Goal: Transaction & Acquisition: Book appointment/travel/reservation

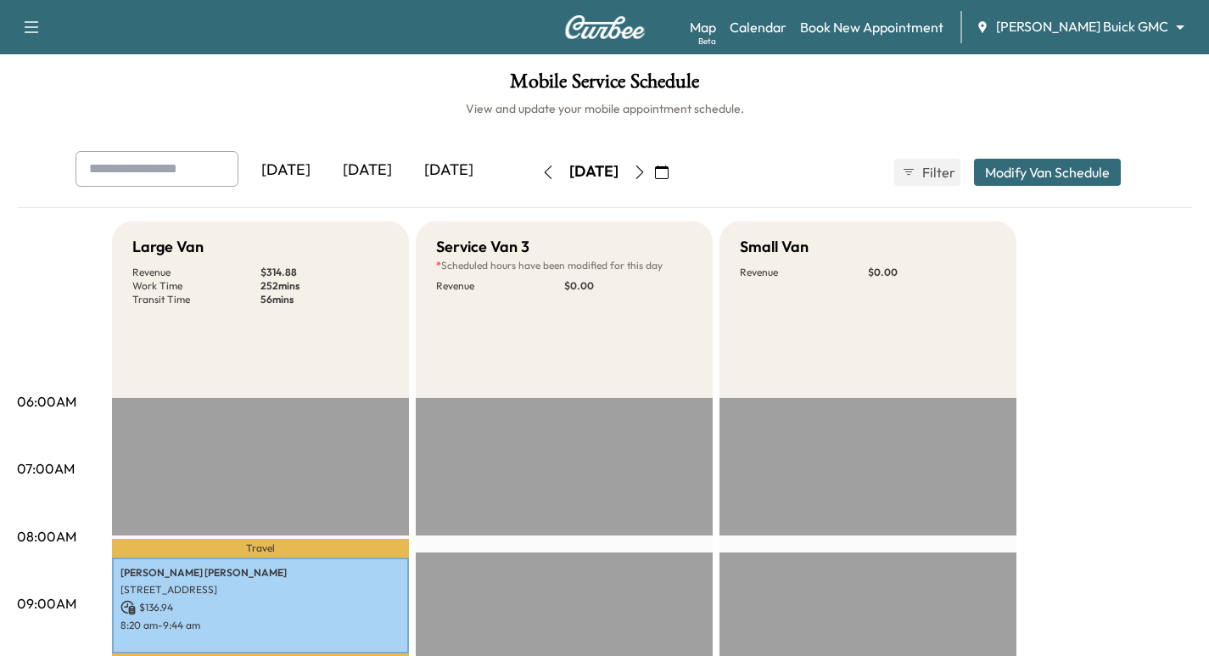
click at [620, 36] on img at bounding box center [604, 27] width 81 height 24
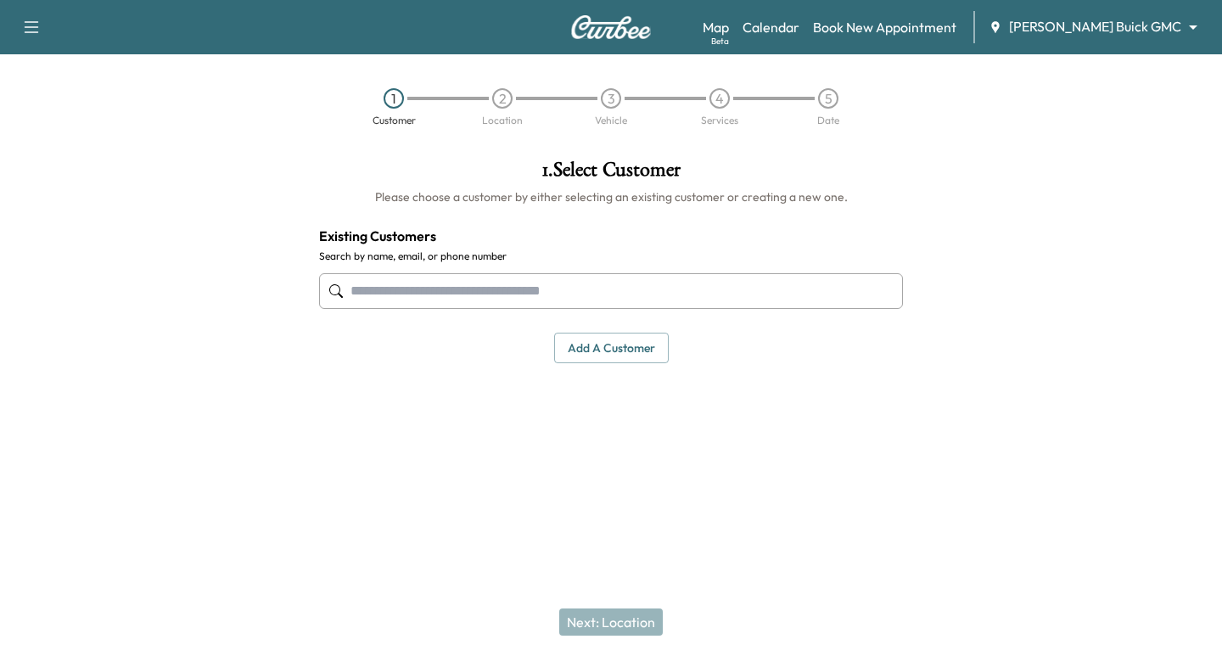
click at [456, 289] on input "text" at bounding box center [611, 291] width 584 height 36
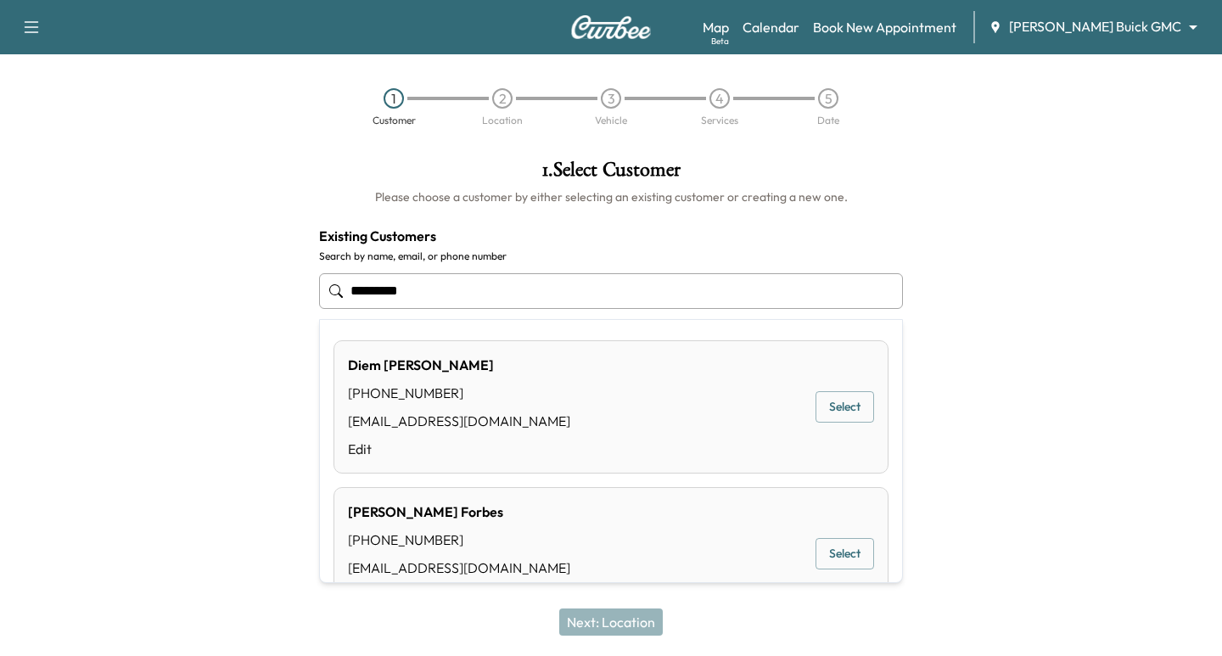
type input "**********"
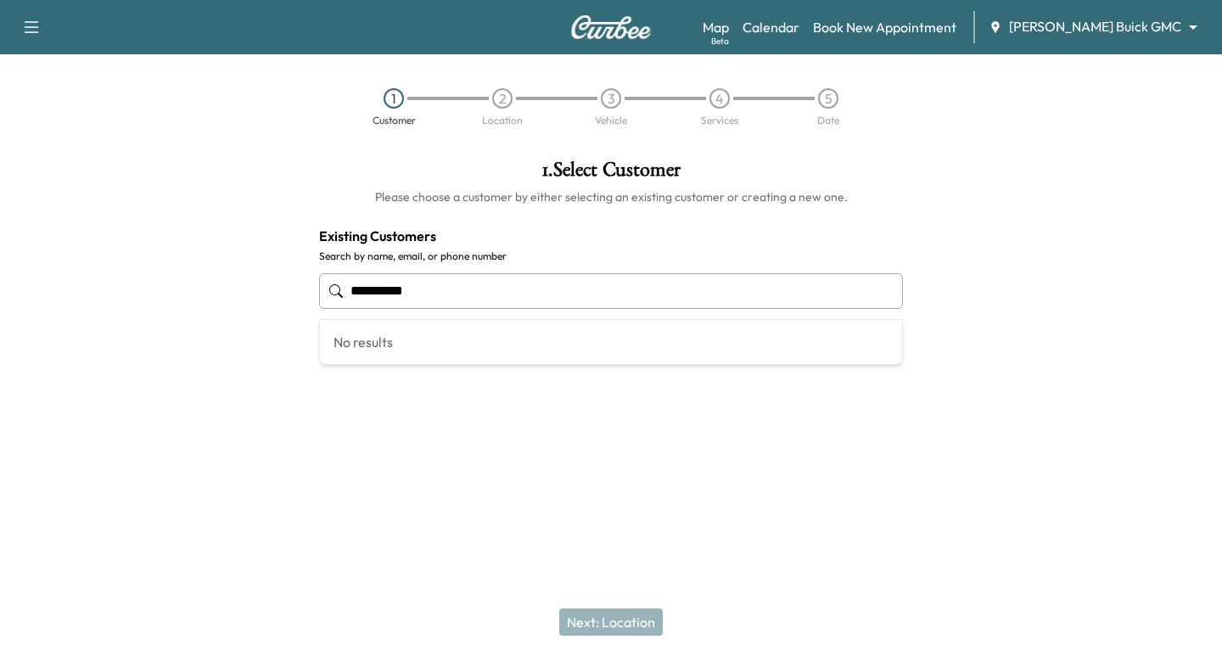
drag, startPoint x: 433, startPoint y: 292, endPoint x: 319, endPoint y: 304, distance: 114.3
click at [319, 304] on input "**********" at bounding box center [611, 291] width 584 height 36
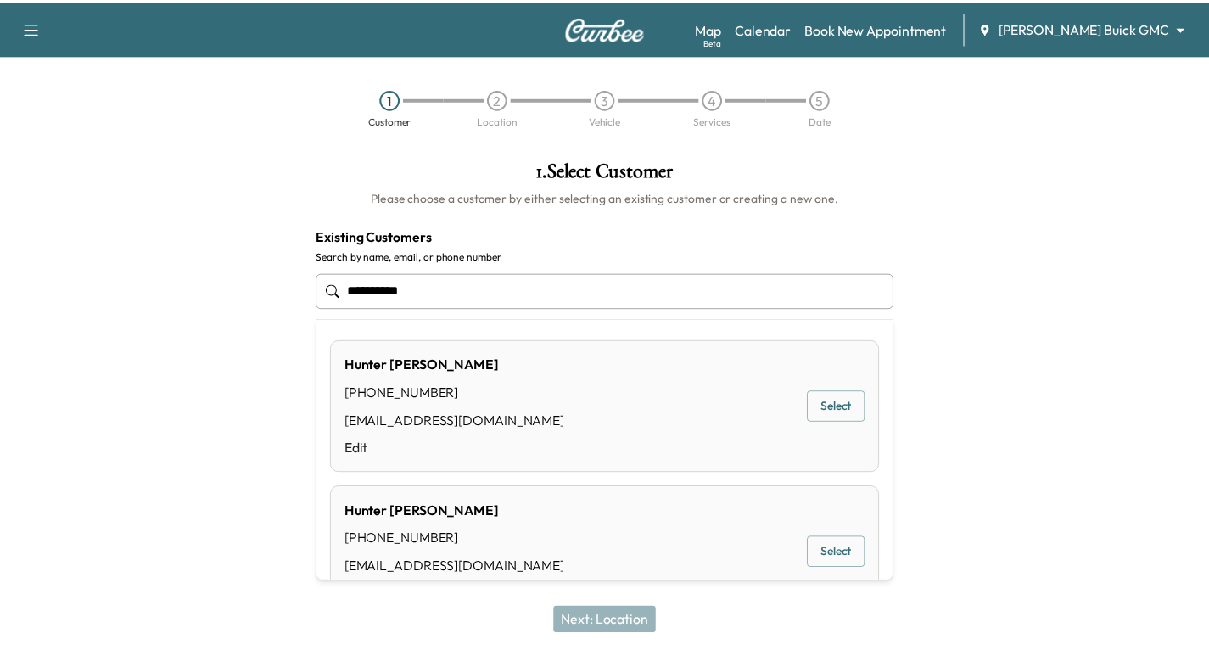
scroll to position [85, 0]
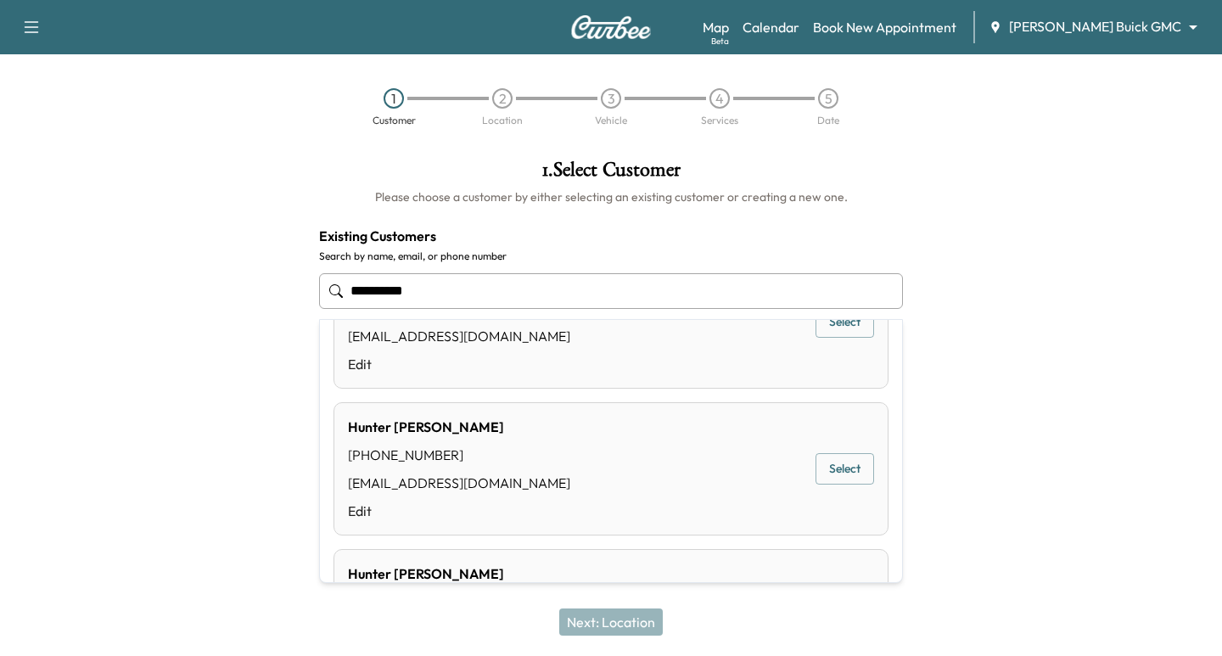
click at [824, 465] on button "Select" at bounding box center [845, 468] width 59 height 31
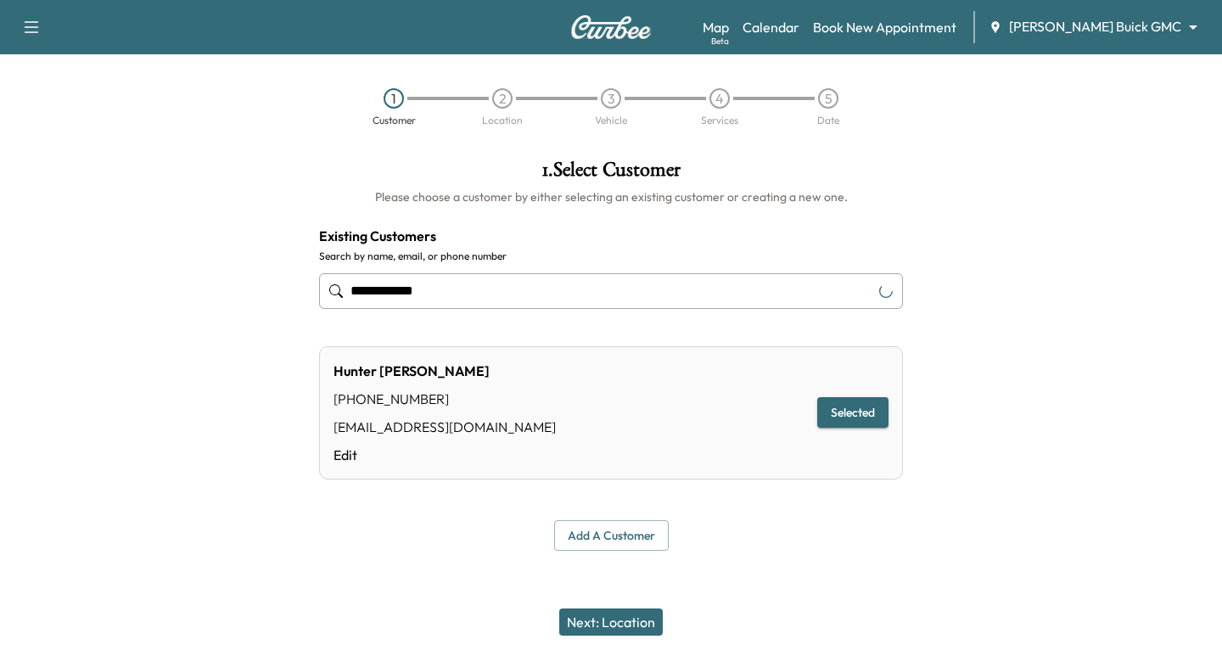
type input "**********"
click at [630, 625] on button "Next: Location" at bounding box center [611, 622] width 104 height 27
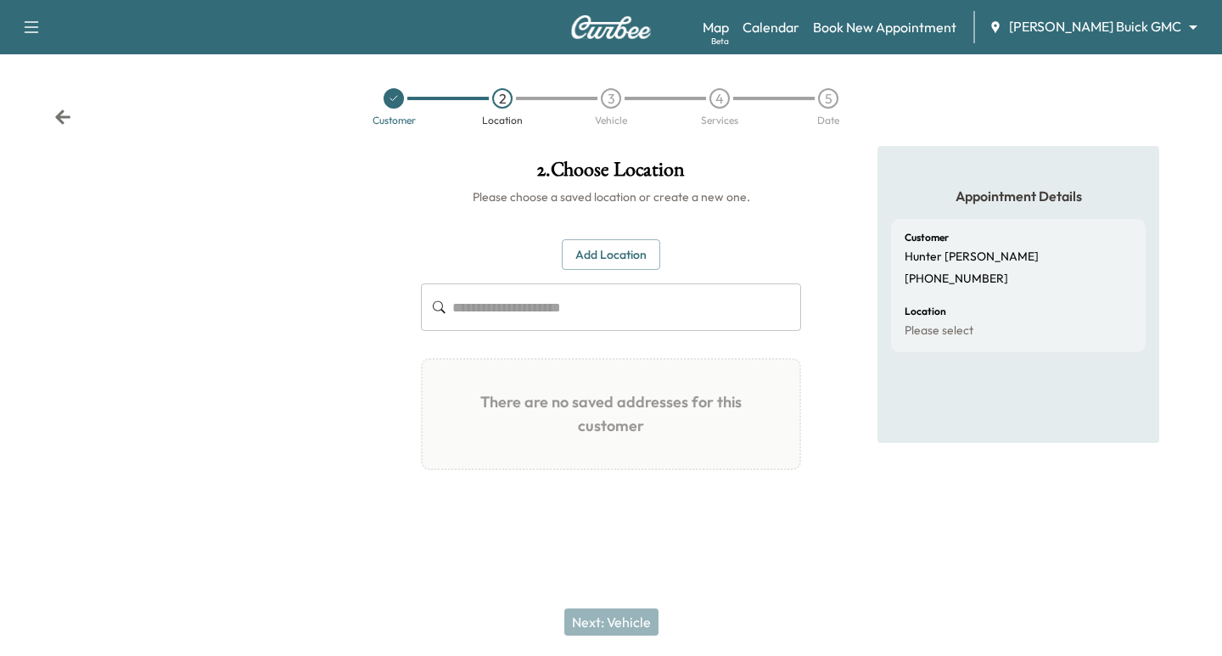
click at [530, 306] on input "text" at bounding box center [626, 307] width 349 height 48
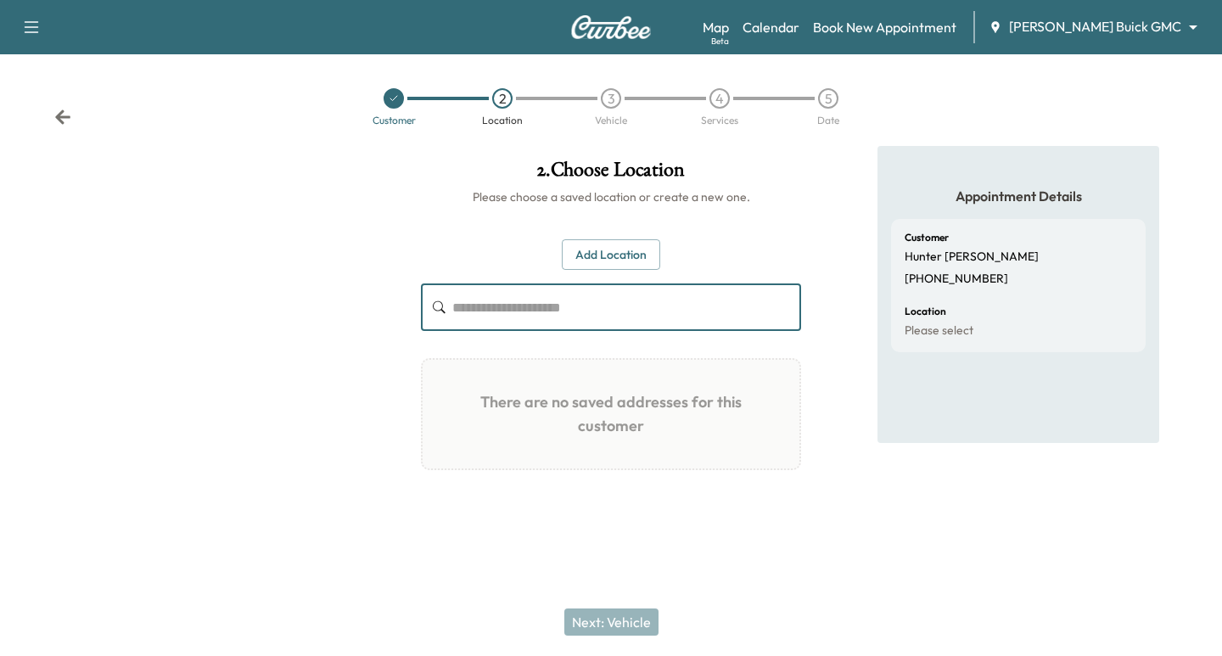
click at [51, 118] on div "Customer 2 Location 3 Vehicle 4 Services 5 Date" at bounding box center [611, 107] width 1222 height 78
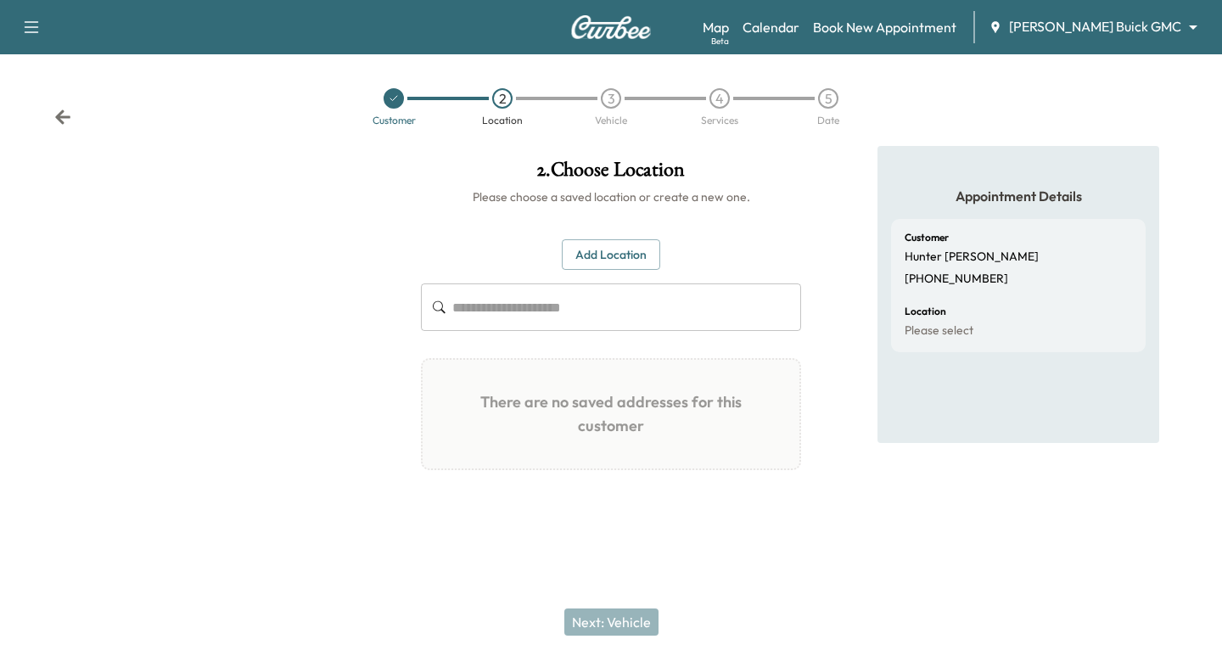
click at [59, 121] on icon at bounding box center [62, 116] width 15 height 14
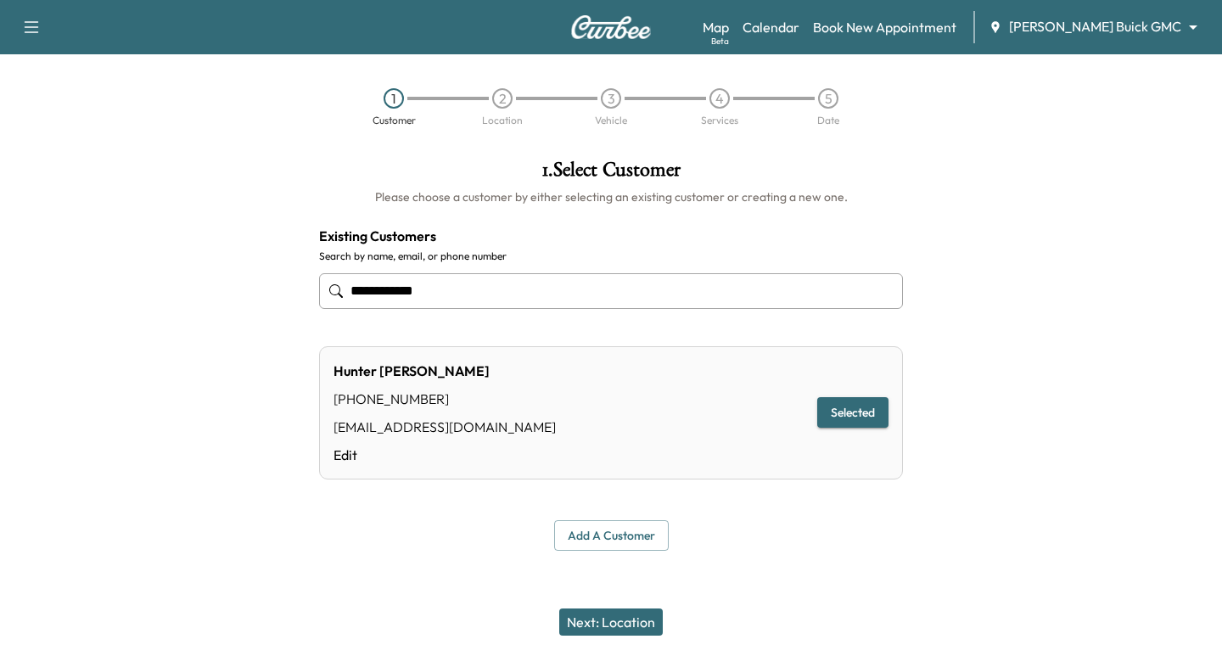
click at [861, 412] on button "Selected" at bounding box center [852, 412] width 71 height 31
click at [597, 539] on button "Add a customer" at bounding box center [611, 535] width 115 height 31
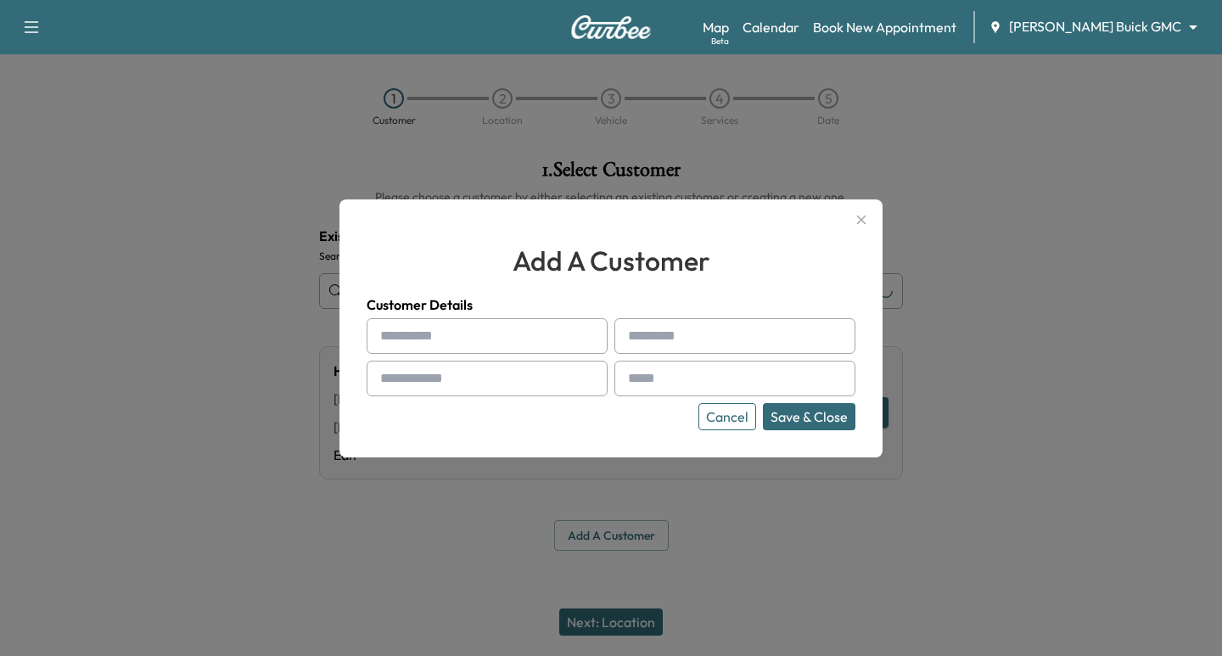
drag, startPoint x: 824, startPoint y: 637, endPoint x: 825, endPoint y: 627, distance: 9.4
click at [825, 633] on div at bounding box center [611, 328] width 1222 height 656
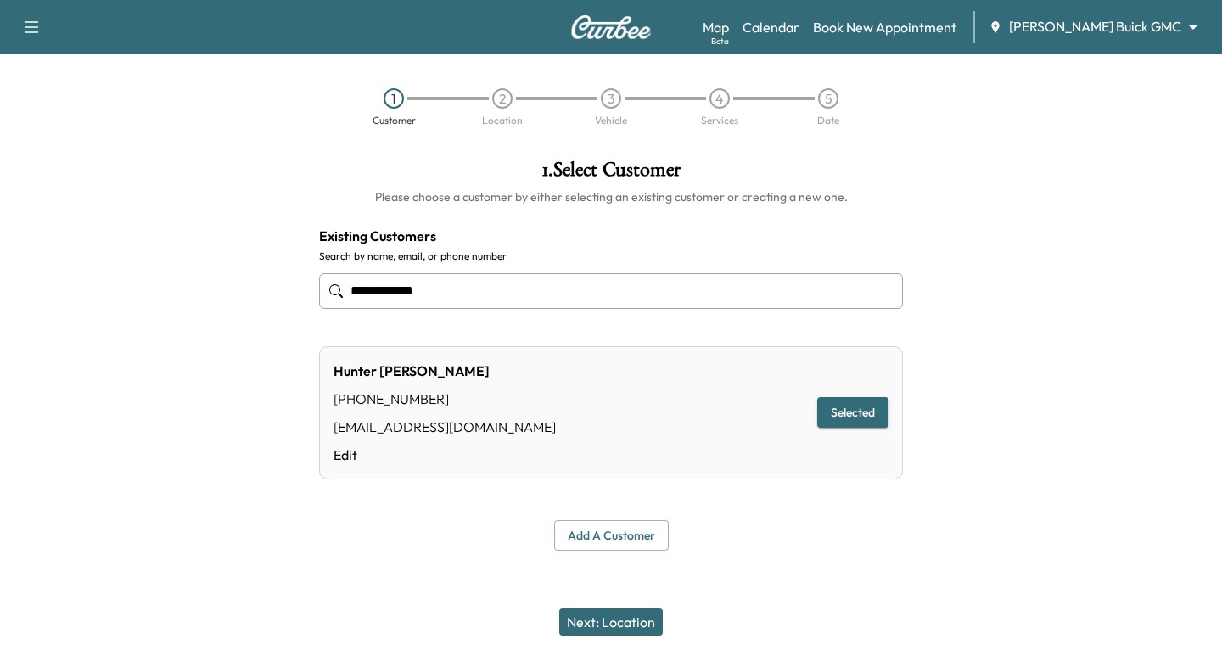
click at [614, 625] on button "Next: Location" at bounding box center [611, 622] width 104 height 27
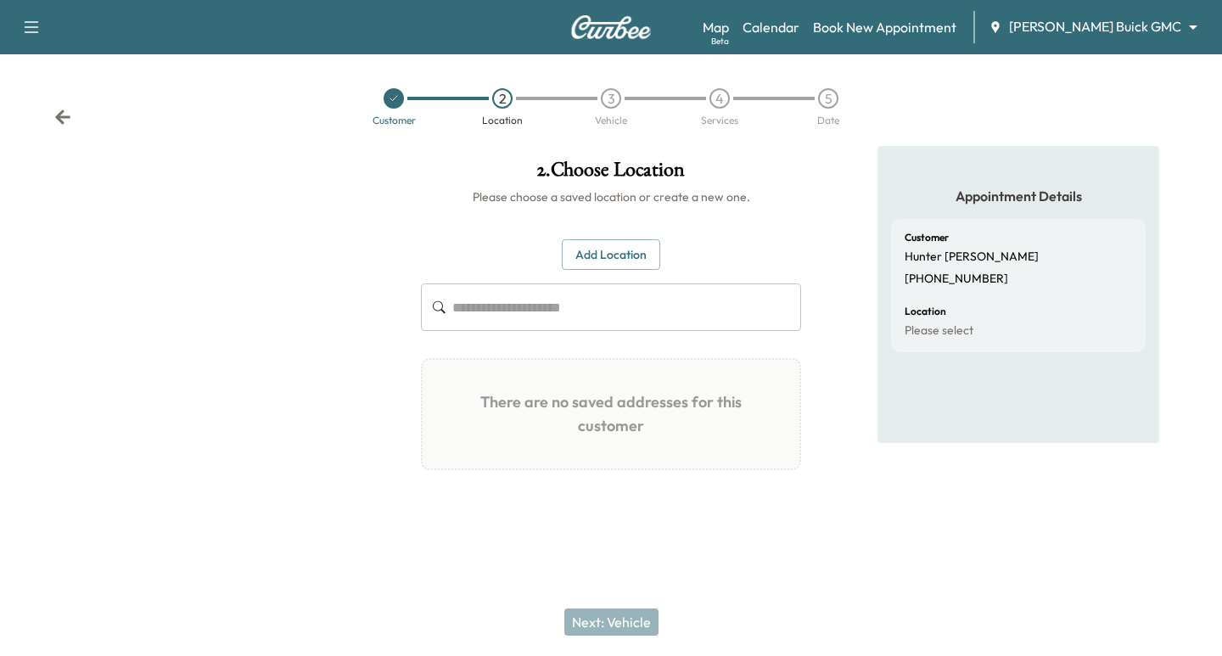
click at [559, 310] on input "text" at bounding box center [626, 307] width 349 height 48
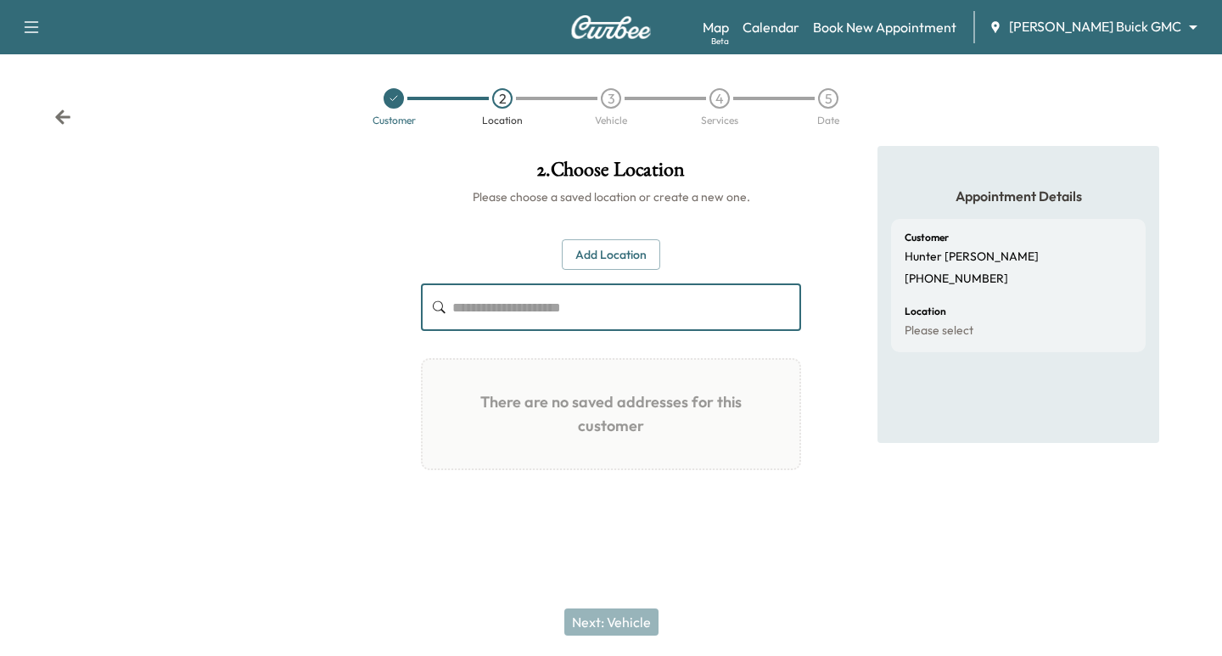
click at [577, 238] on div "2 . Choose Location Please choose a saved location or create a new one. Add Loc…" at bounding box center [610, 338] width 407 height 385
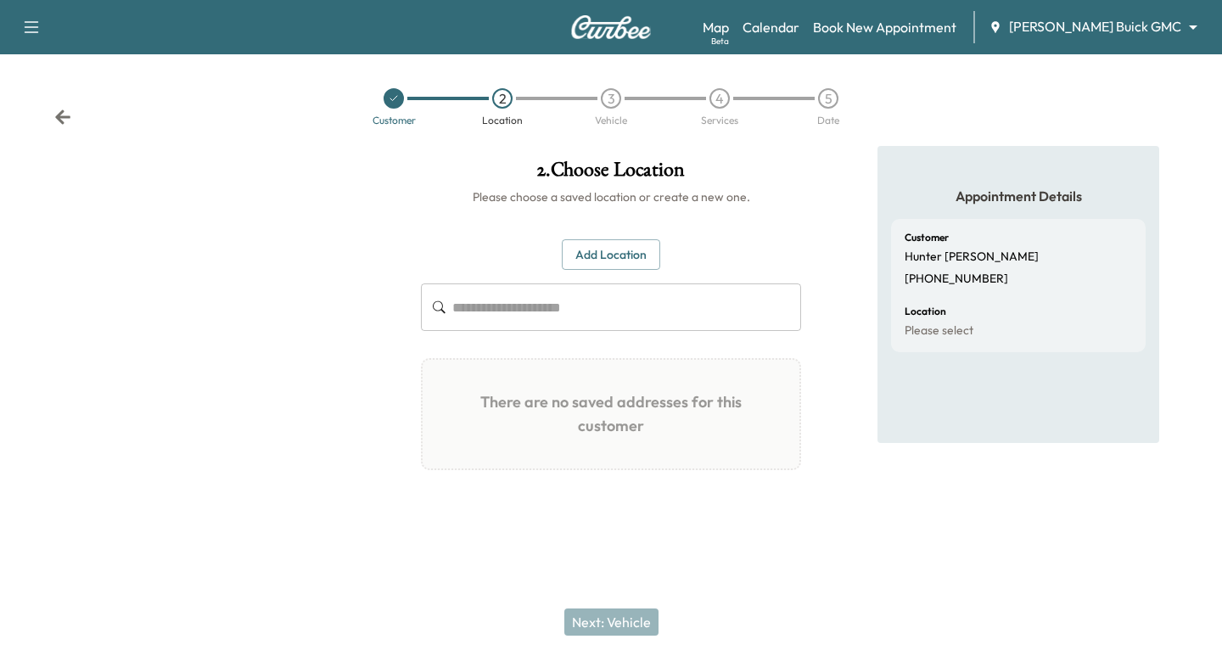
click at [587, 251] on button "Add Location" at bounding box center [611, 254] width 98 height 31
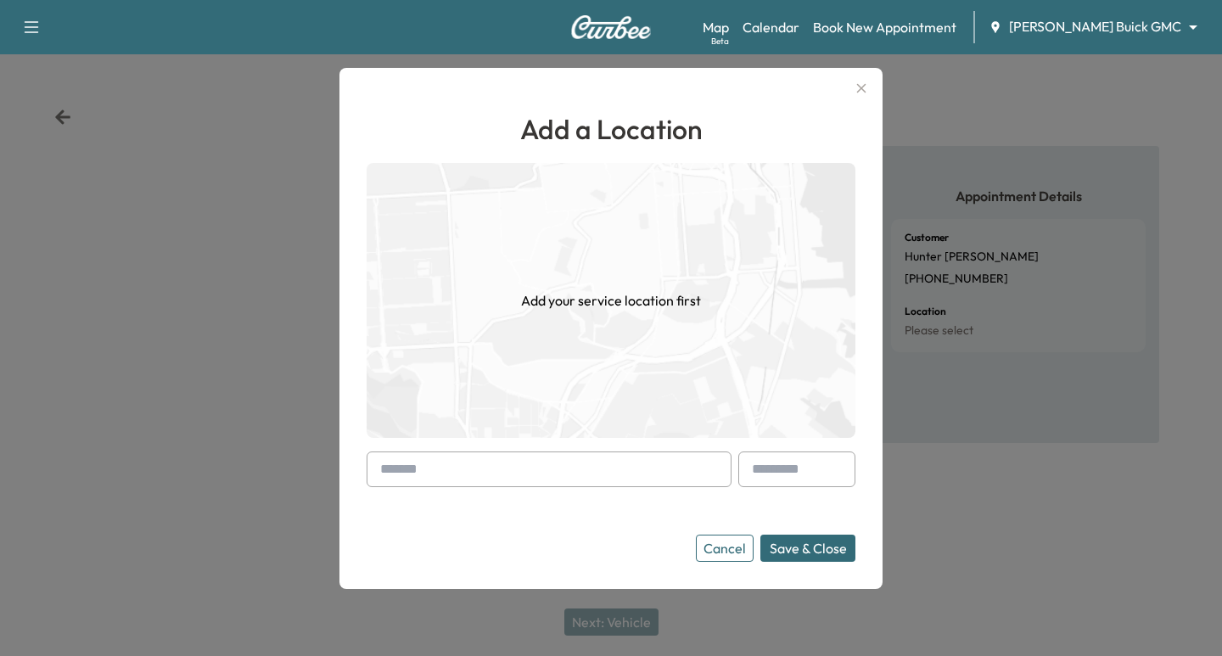
click at [452, 480] on input "text" at bounding box center [549, 470] width 365 height 36
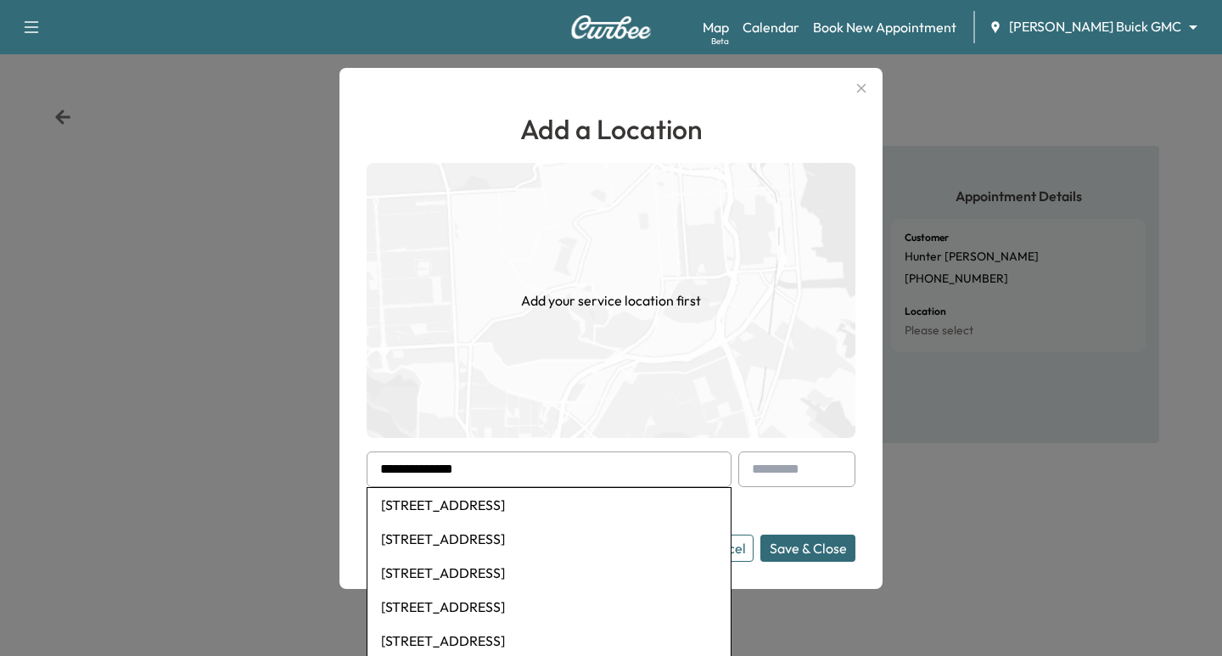
click at [524, 504] on li "[STREET_ADDRESS]" at bounding box center [548, 505] width 363 height 34
type input "**********"
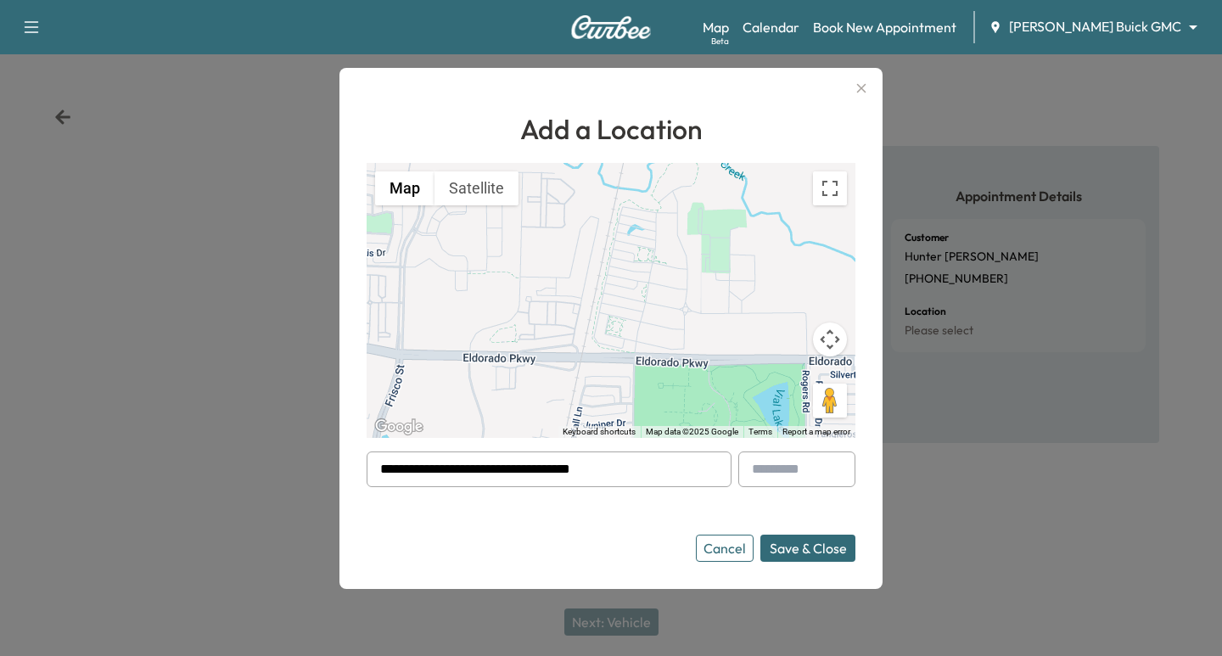
click at [814, 548] on button "Save & Close" at bounding box center [807, 548] width 95 height 27
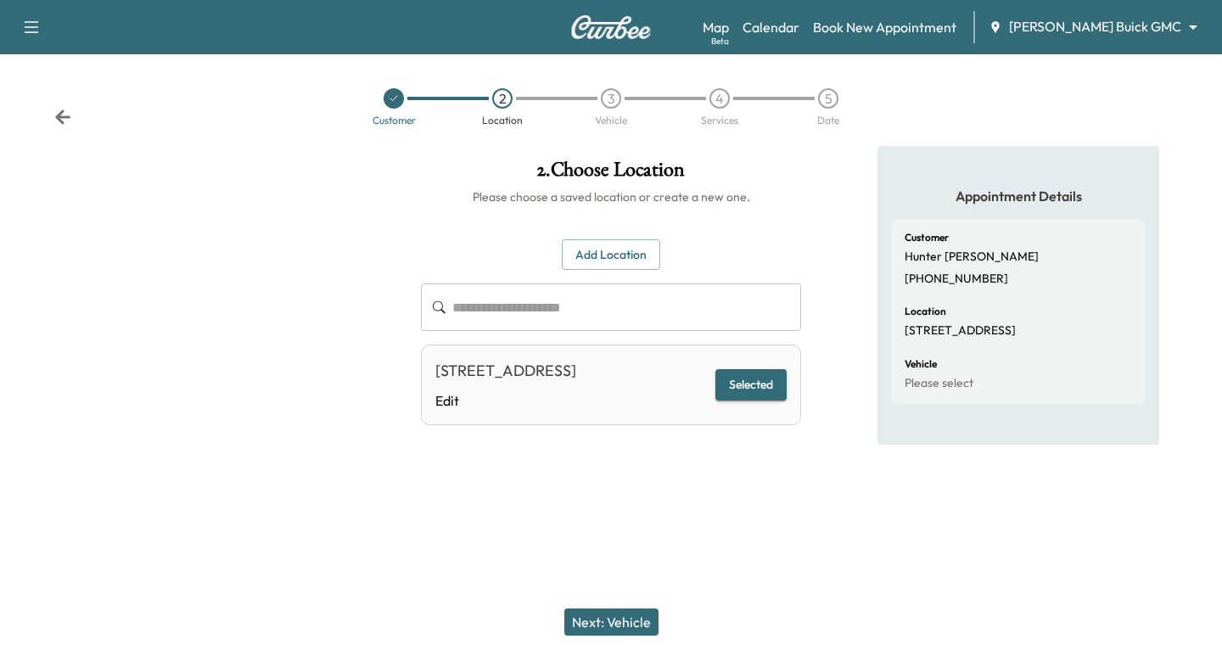
click at [766, 397] on button "Selected" at bounding box center [750, 384] width 71 height 31
click at [749, 394] on button "Selected" at bounding box center [750, 384] width 71 height 31
click at [629, 616] on button "Next: Vehicle" at bounding box center [611, 622] width 94 height 27
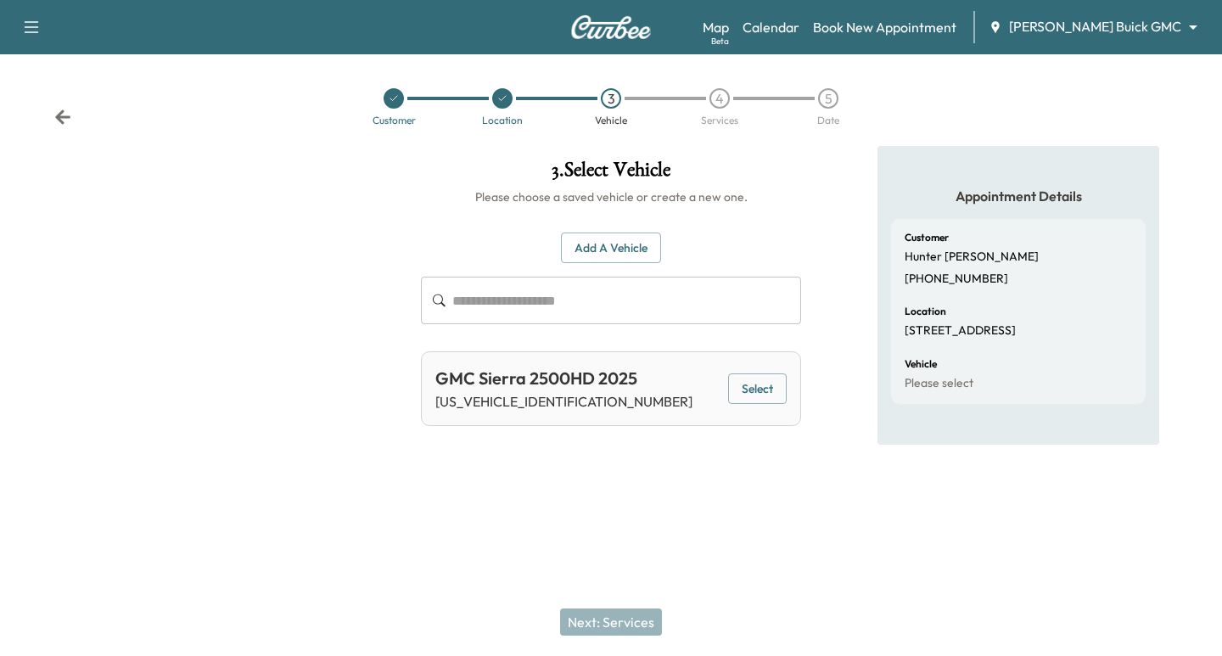
click at [754, 387] on button "Select" at bounding box center [757, 388] width 59 height 31
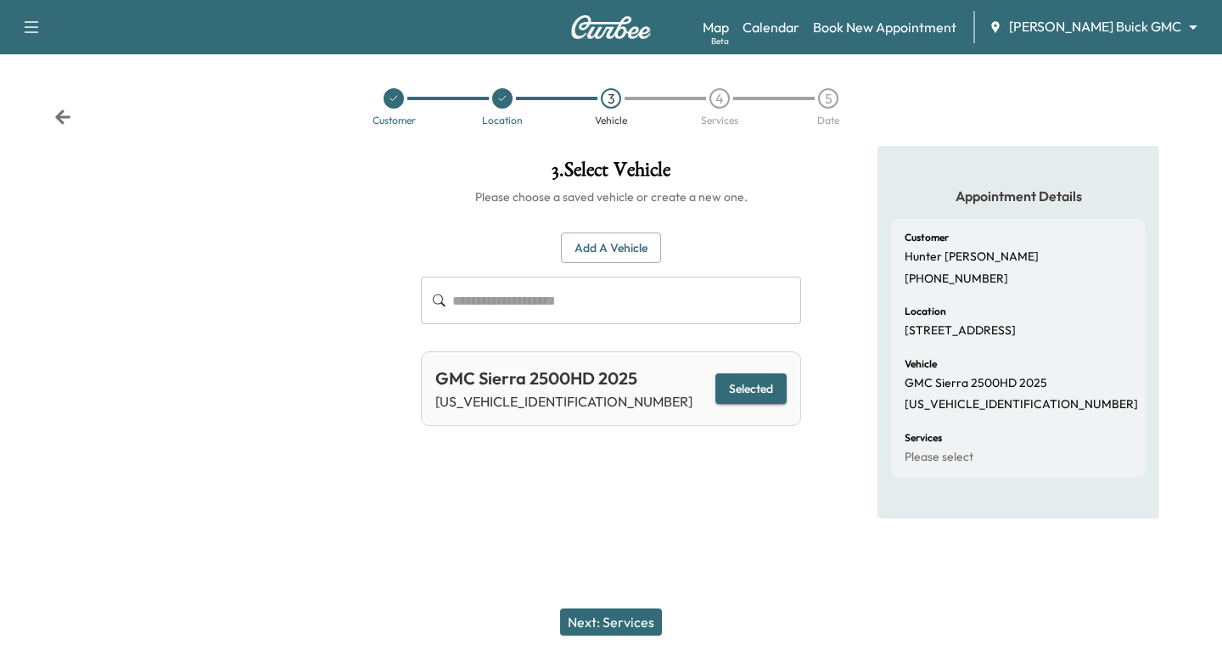
click at [600, 620] on button "Next: Services" at bounding box center [611, 622] width 102 height 27
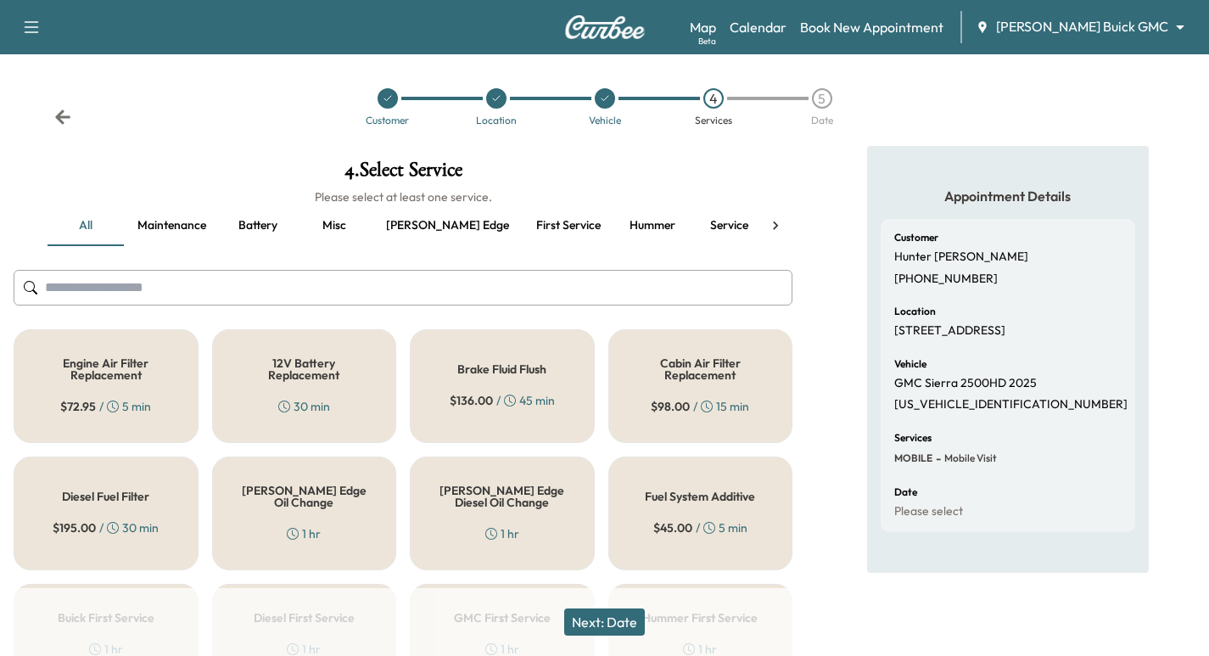
click at [691, 227] on button "Service" at bounding box center [729, 225] width 76 height 41
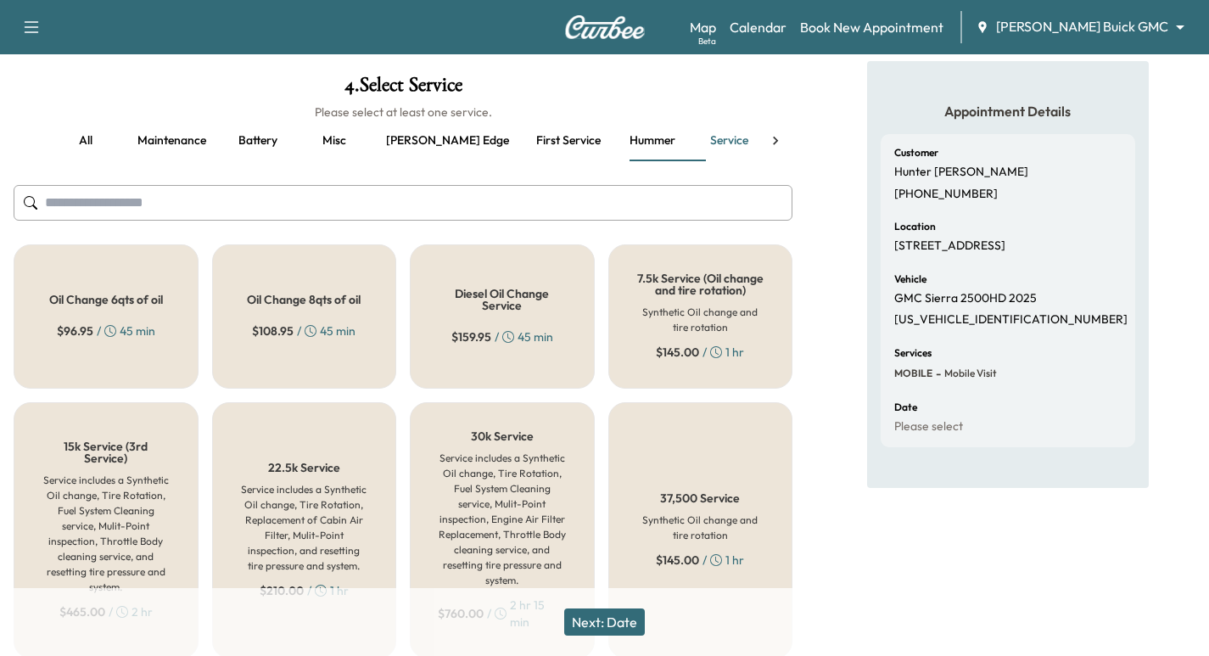
click at [360, 349] on div "Oil Change 8qts of oil $ 108.95 / 45 min" at bounding box center [304, 316] width 185 height 144
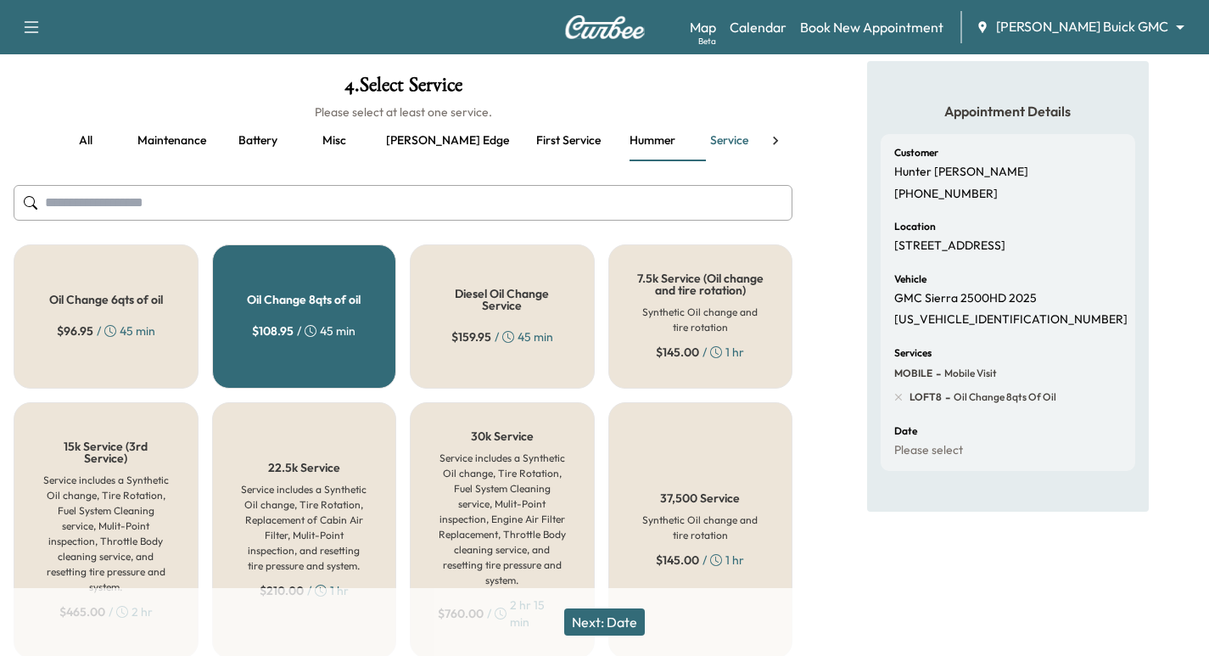
click at [602, 622] on button "Next: Date" at bounding box center [604, 622] width 81 height 27
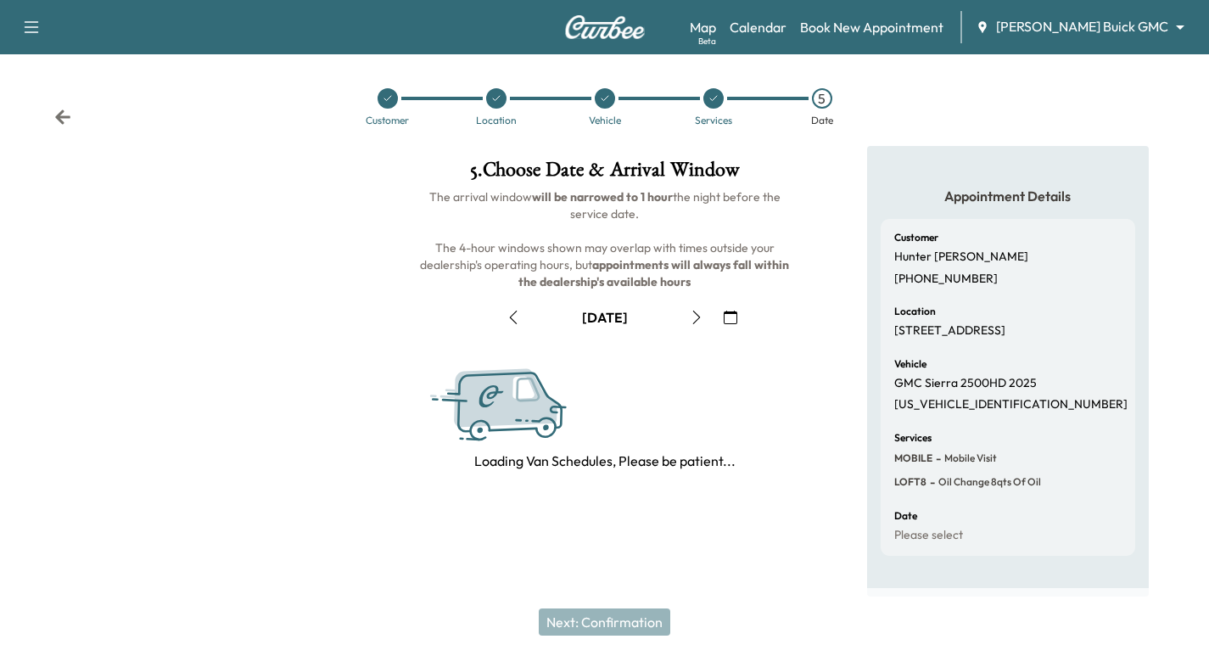
scroll to position [0, 0]
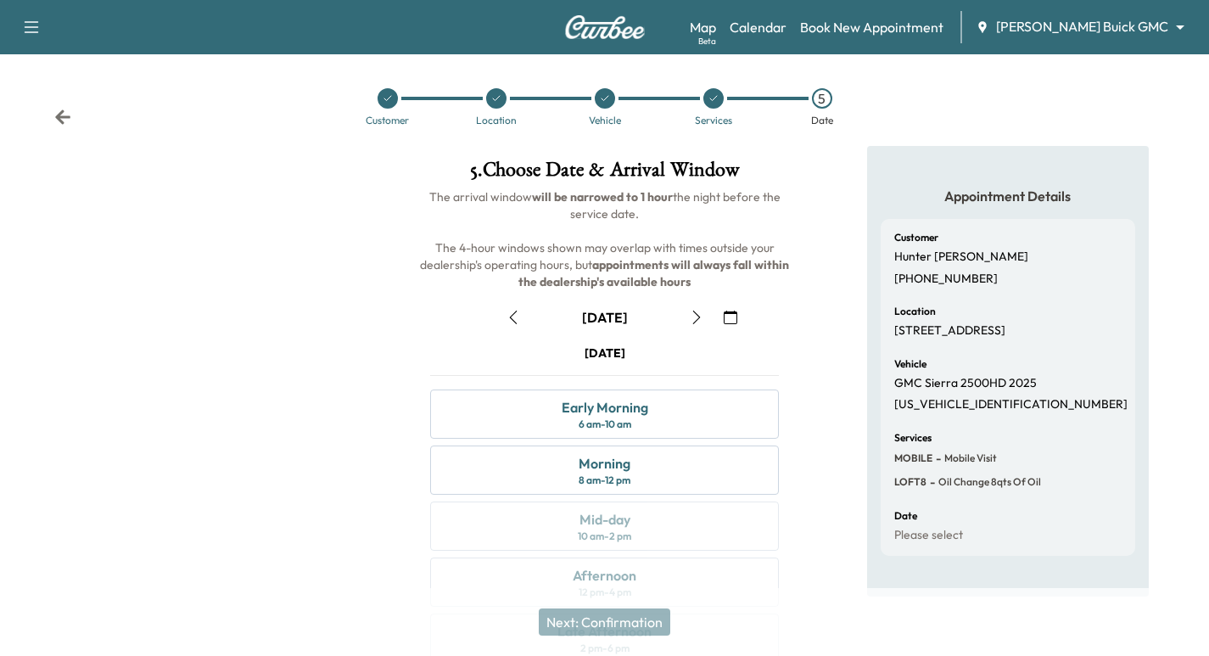
click at [699, 319] on icon "button" at bounding box center [697, 318] width 14 height 14
click at [698, 318] on icon "button" at bounding box center [697, 318] width 14 height 14
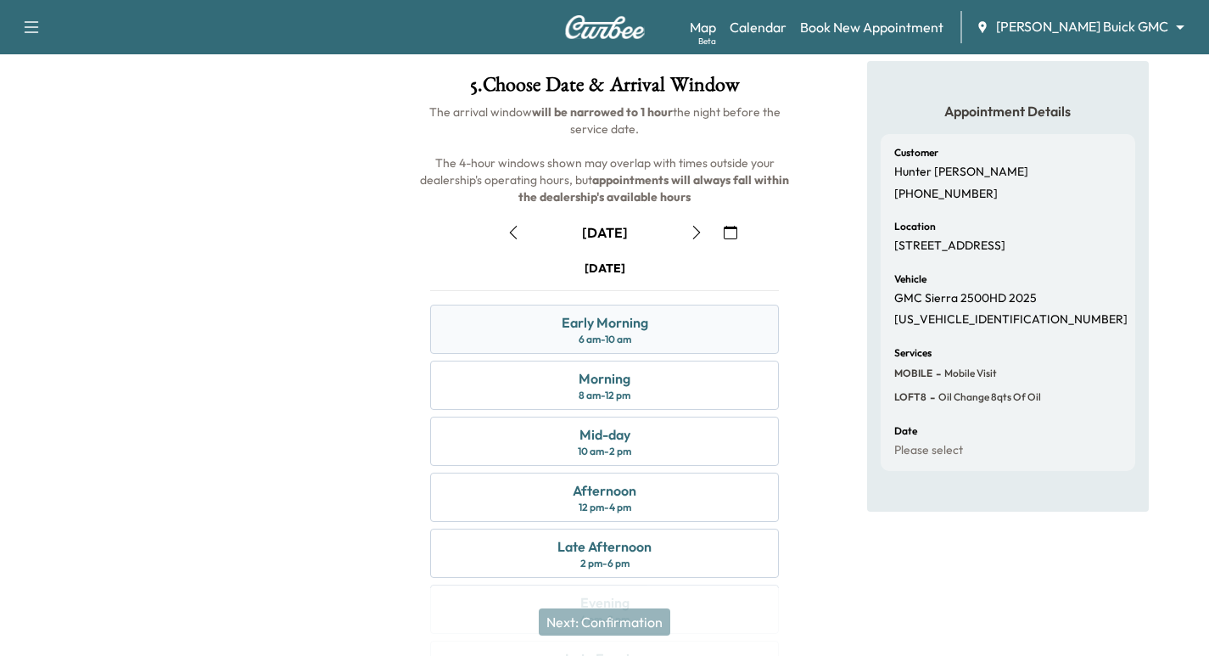
scroll to position [170, 0]
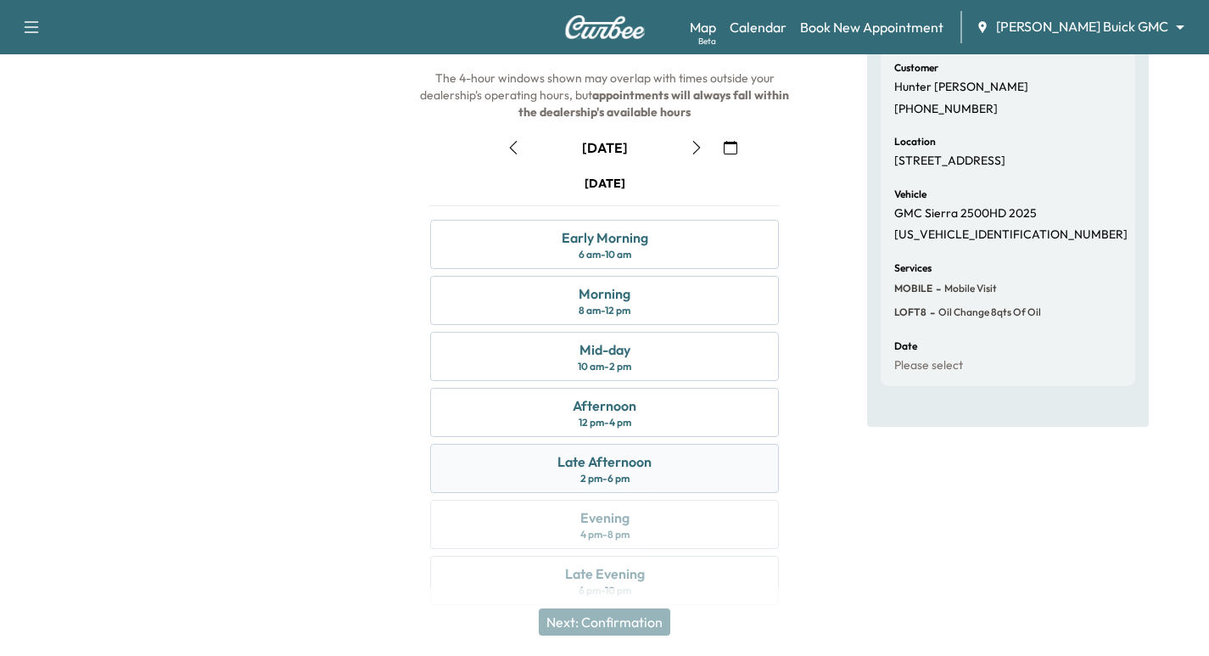
click at [633, 464] on div "Late Afternoon" at bounding box center [605, 462] width 94 height 20
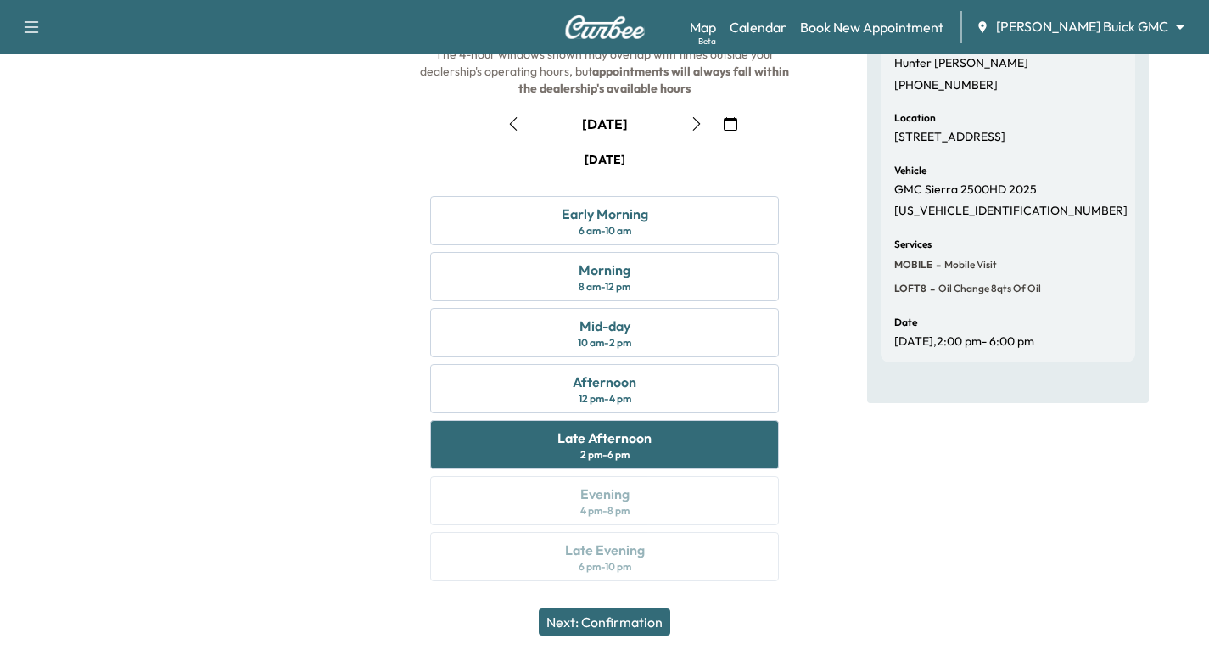
scroll to position [109, 0]
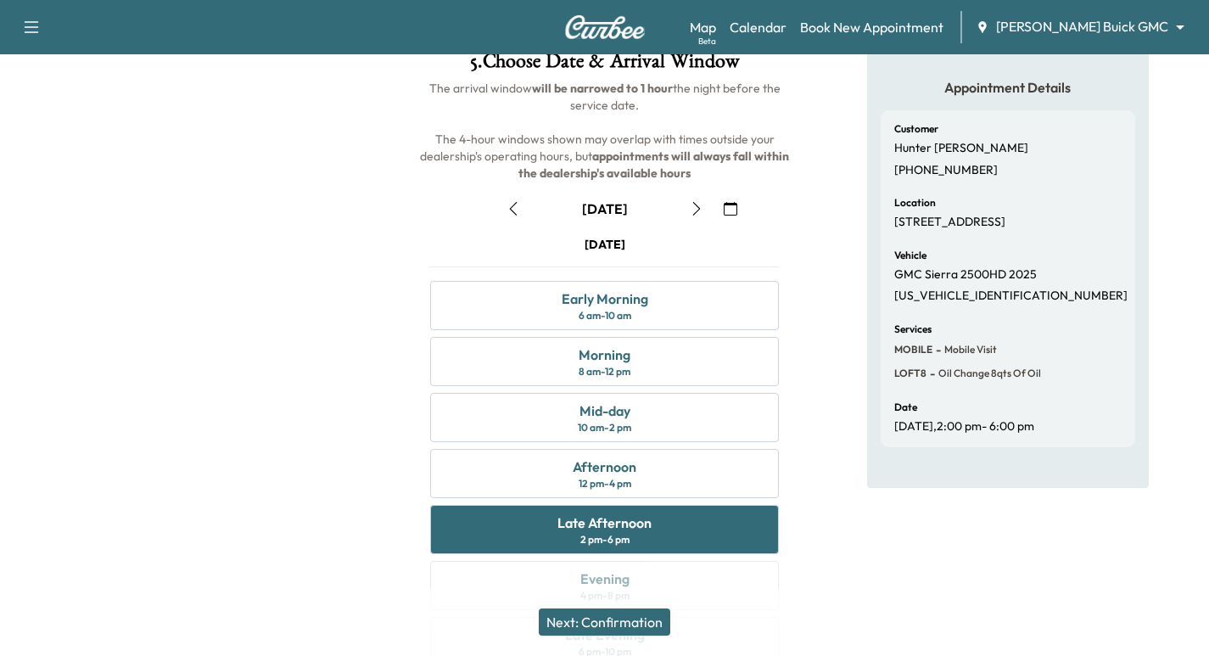
click at [626, 621] on button "Next: Confirmation" at bounding box center [605, 622] width 132 height 27
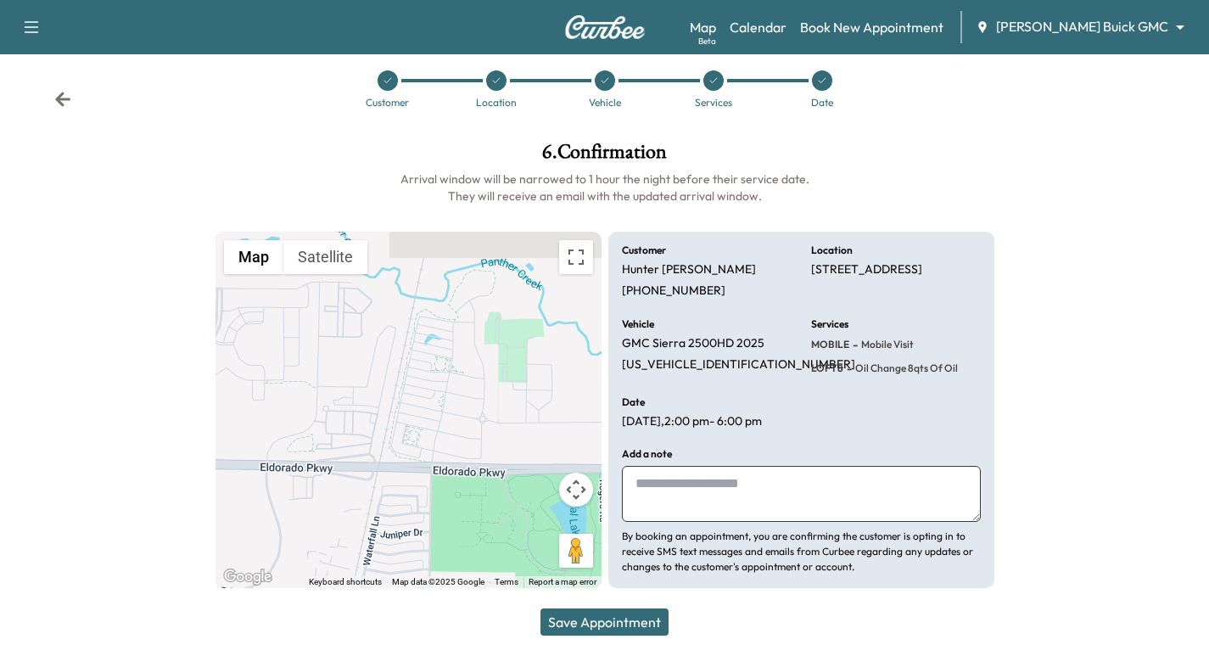
click at [663, 484] on textarea at bounding box center [801, 494] width 359 height 56
click at [699, 483] on textarea at bounding box center [801, 494] width 359 height 56
click at [68, 94] on icon at bounding box center [62, 99] width 17 height 17
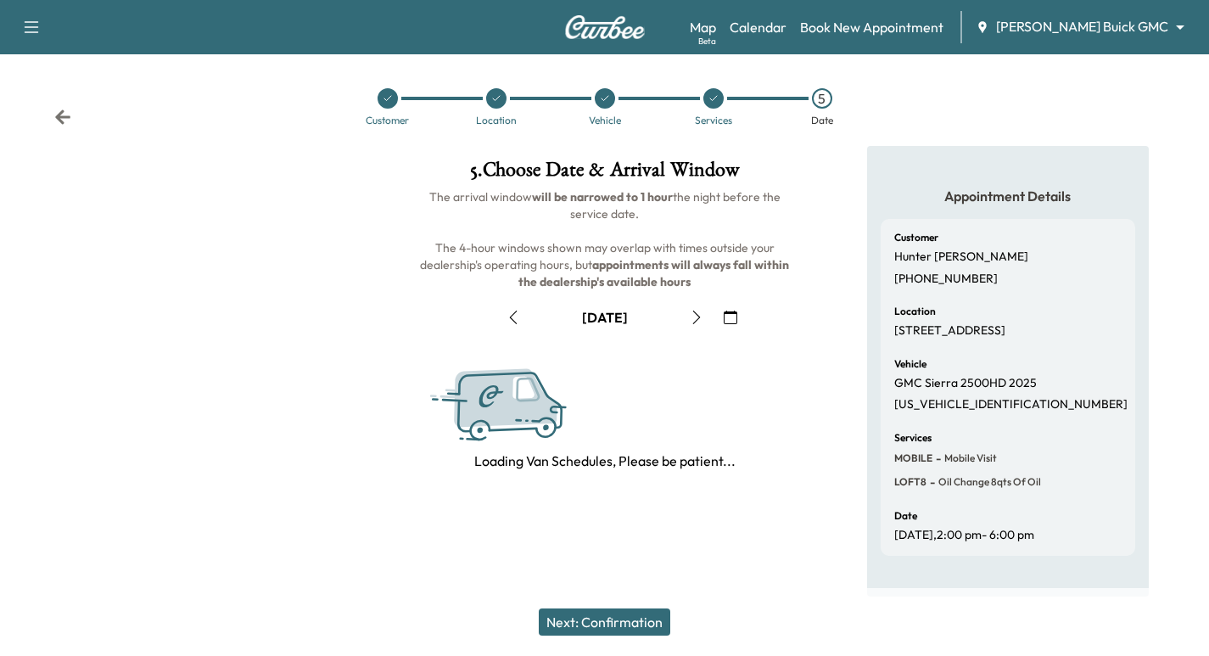
scroll to position [0, 0]
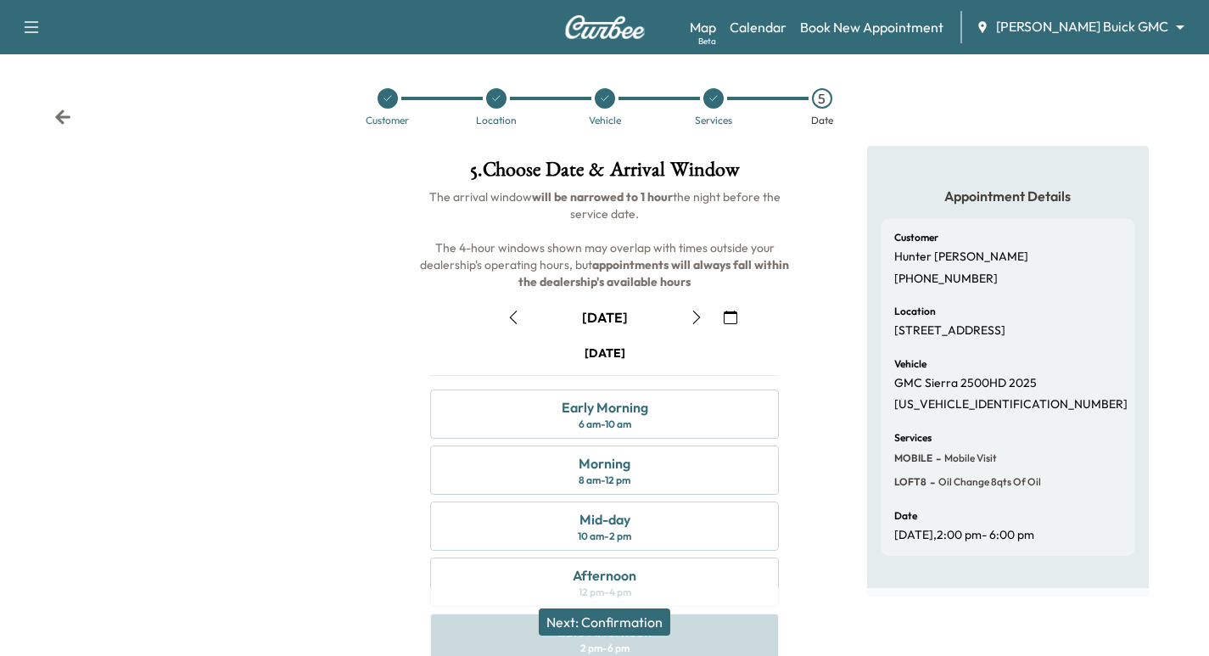
click at [700, 316] on icon "button" at bounding box center [697, 318] width 14 height 14
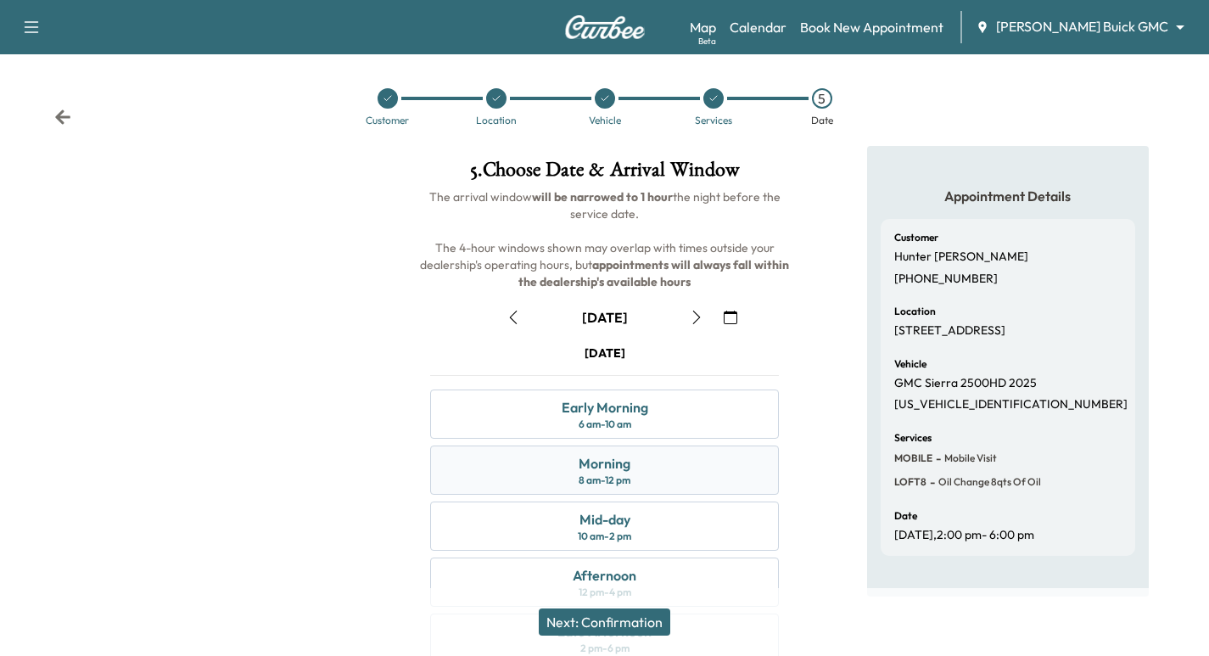
scroll to position [85, 0]
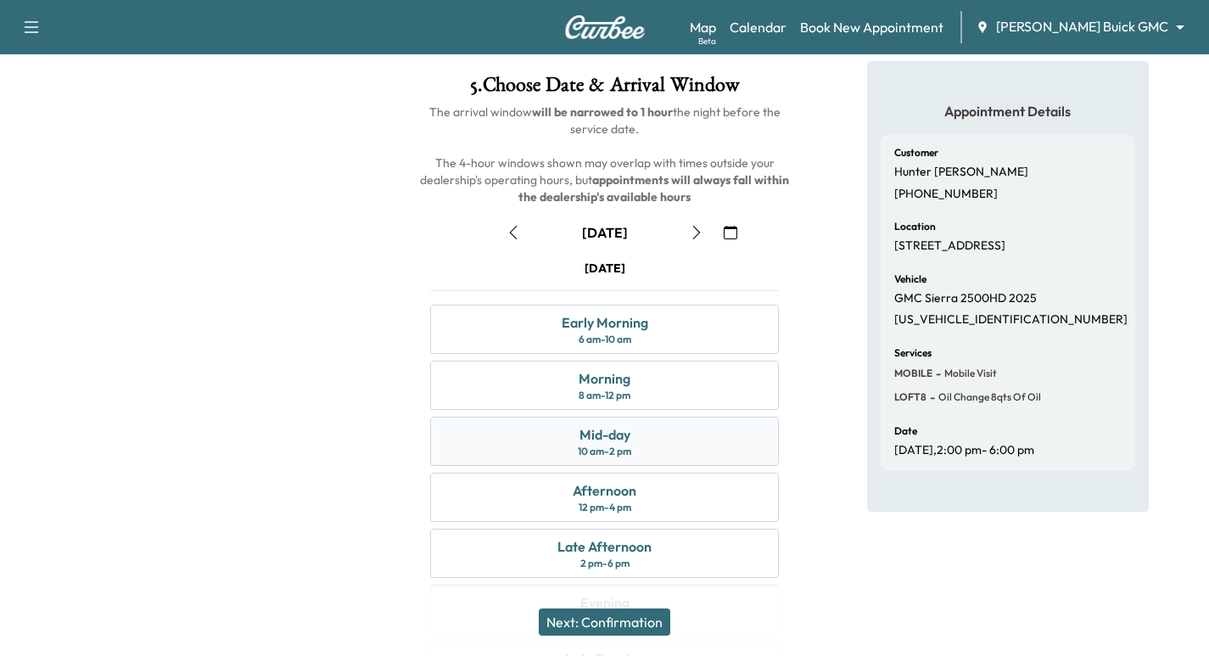
click at [635, 442] on div "Mid-day 10 am - 2 pm" at bounding box center [604, 441] width 349 height 49
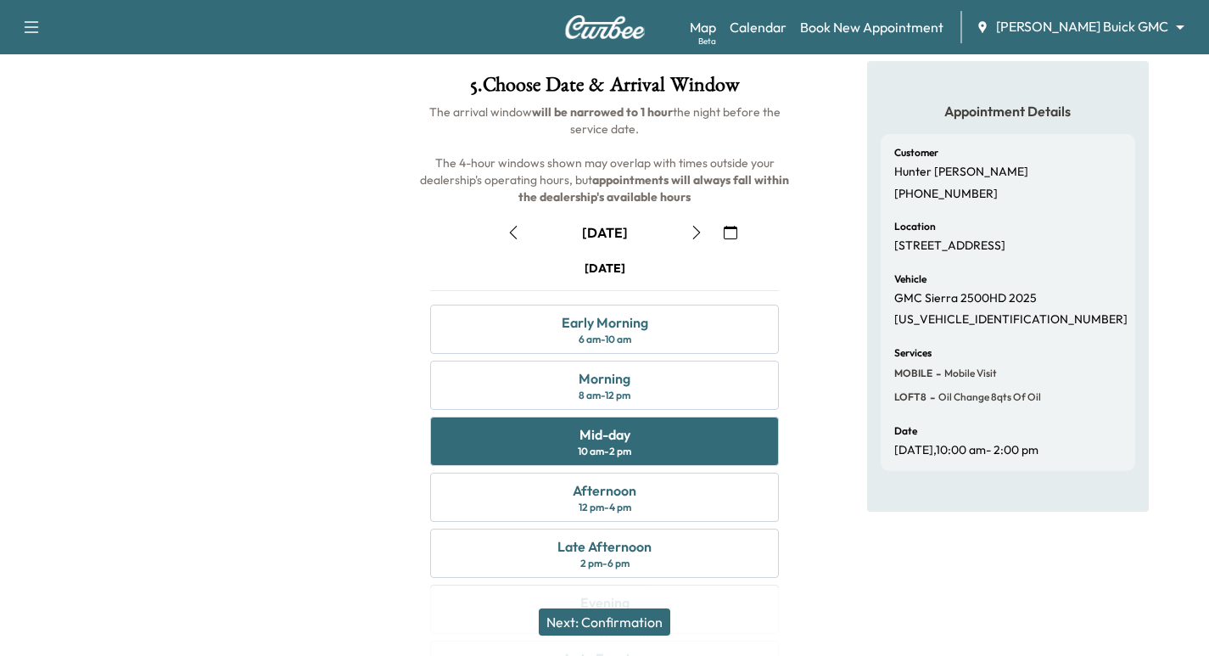
click at [609, 621] on button "Next: Confirmation" at bounding box center [605, 622] width 132 height 27
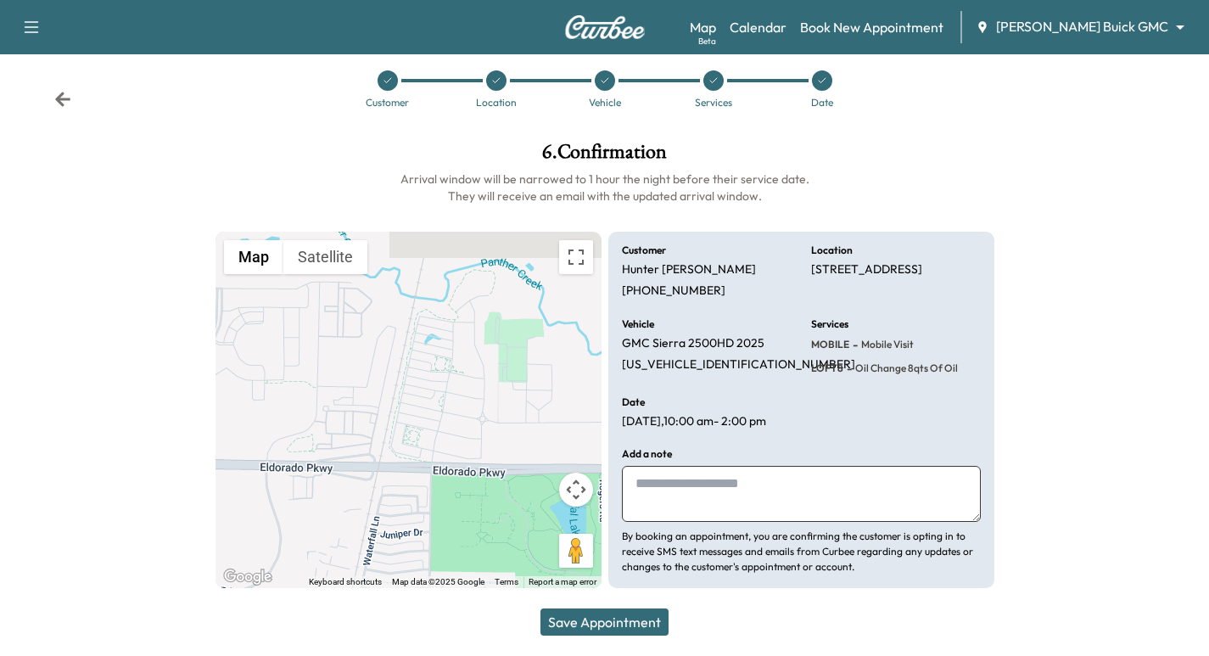
click at [626, 620] on button "Save Appointment" at bounding box center [605, 622] width 128 height 27
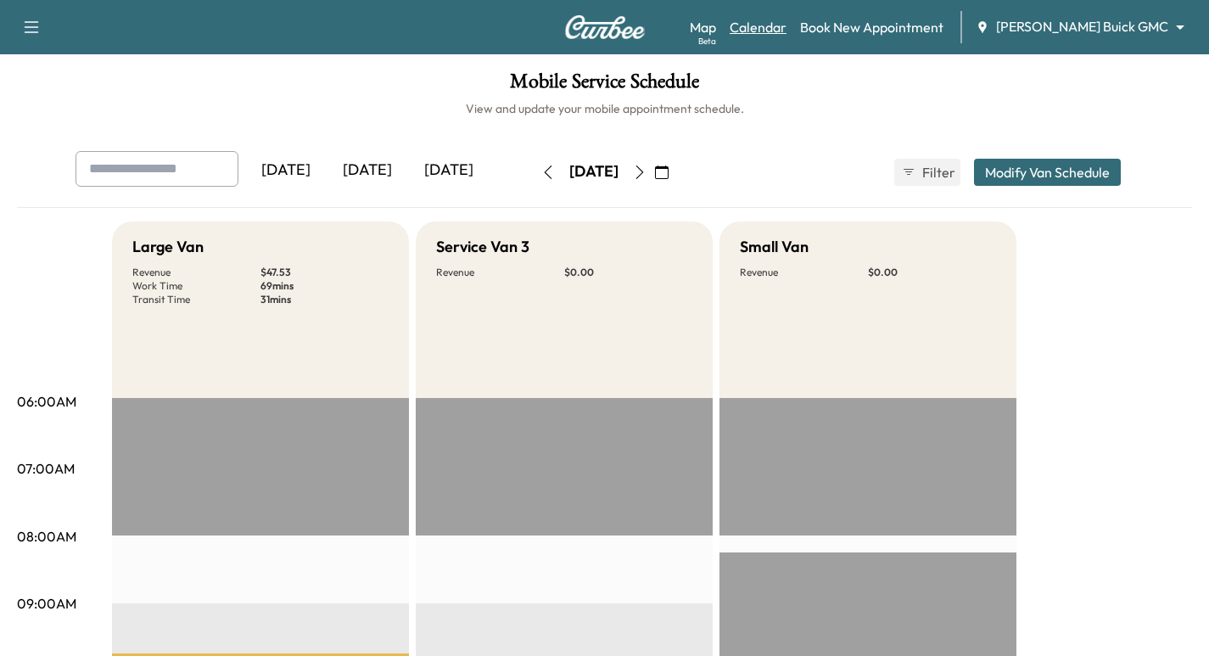
click at [787, 17] on link "Calendar" at bounding box center [758, 27] width 57 height 20
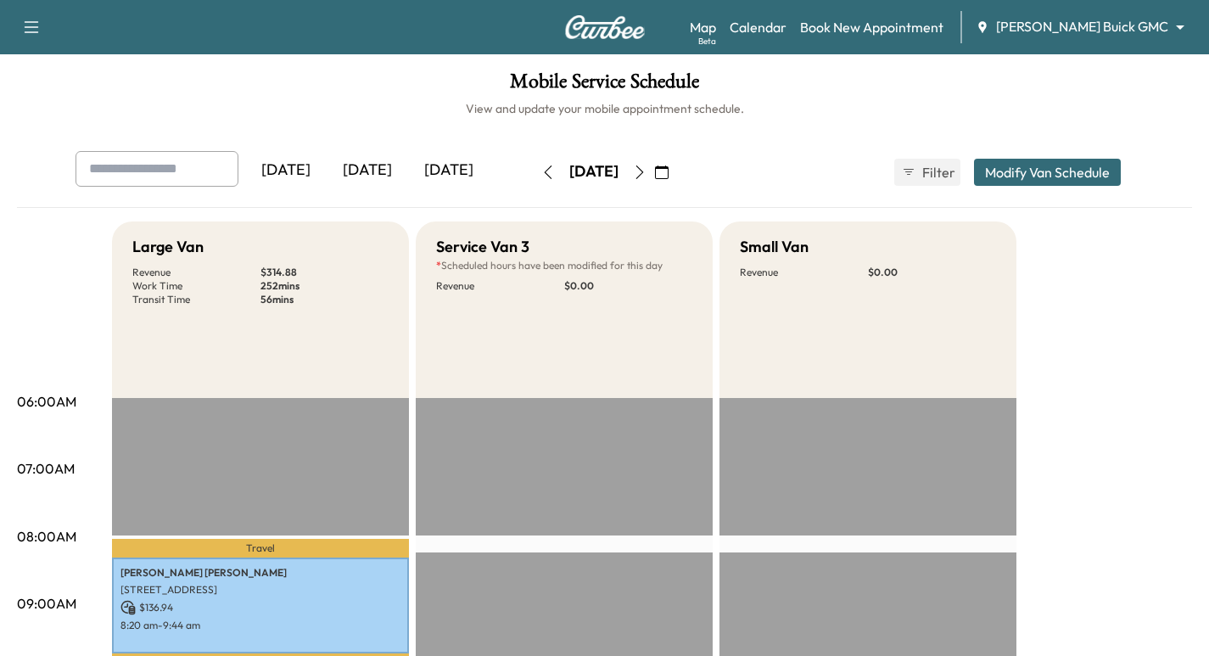
click at [647, 170] on icon "button" at bounding box center [640, 172] width 14 height 14
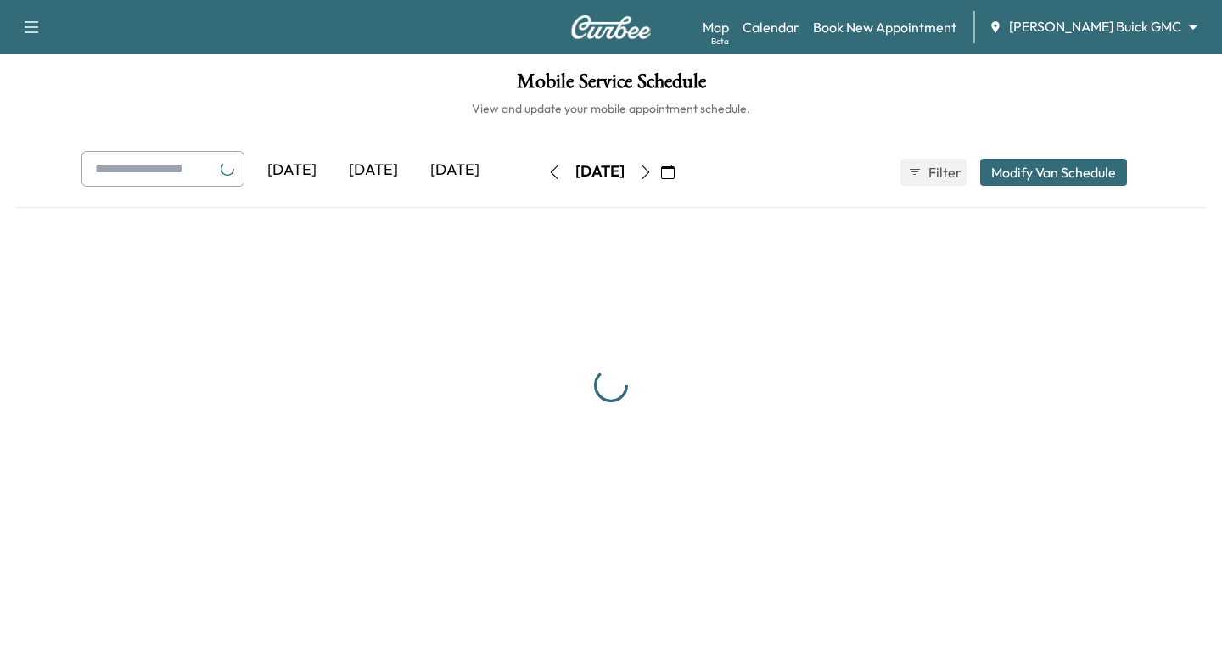
click at [653, 170] on icon "button" at bounding box center [646, 172] width 14 height 14
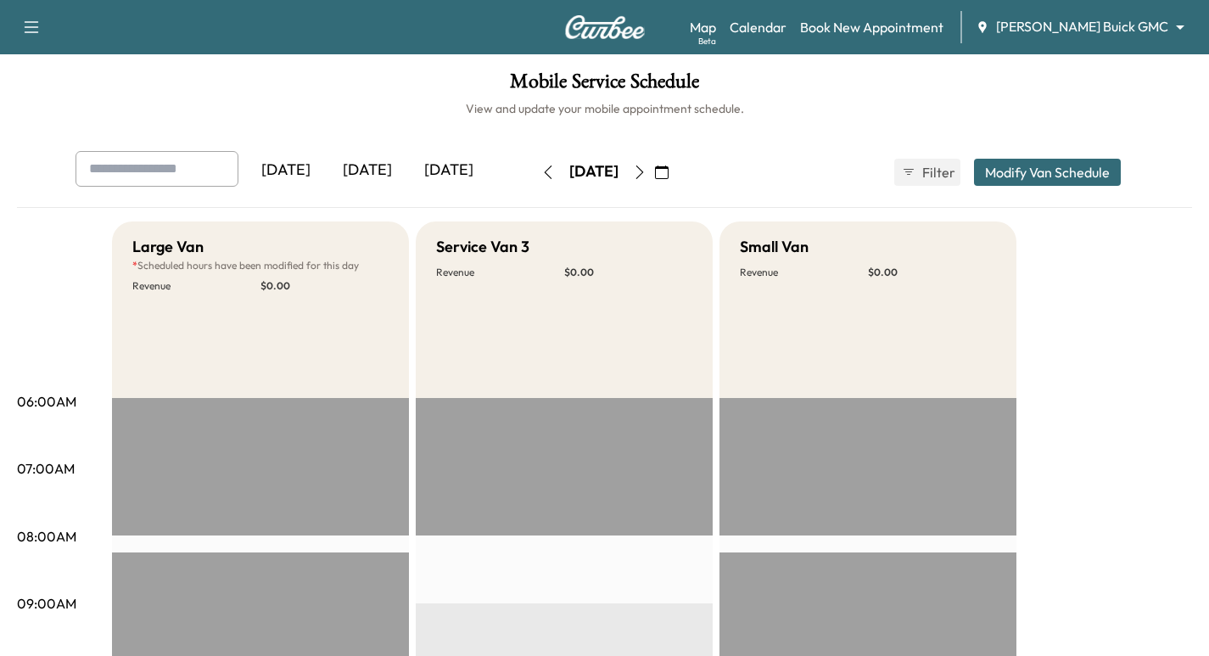
click at [647, 168] on icon "button" at bounding box center [640, 172] width 14 height 14
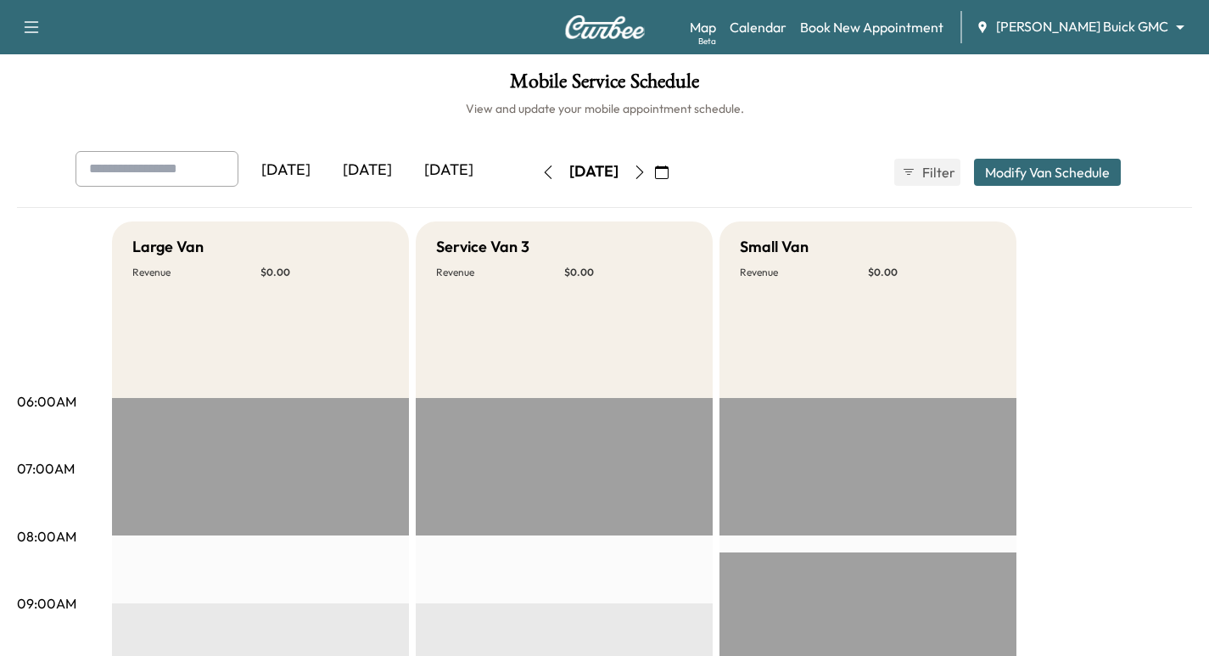
click at [647, 171] on icon "button" at bounding box center [640, 172] width 14 height 14
